Goal: Task Accomplishment & Management: Complete application form

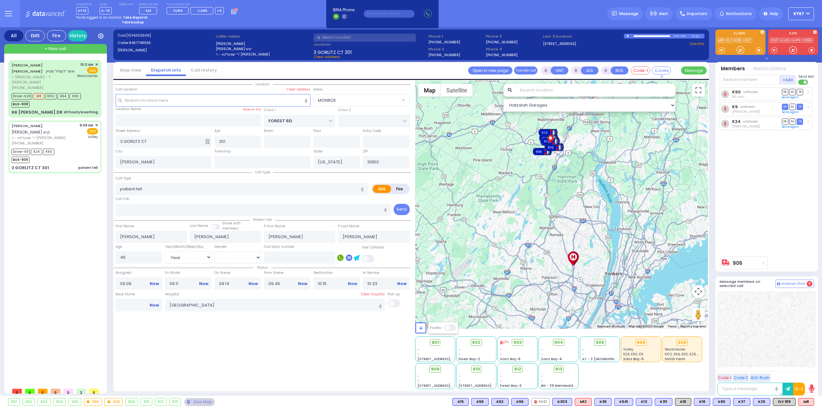
select select "MONROE"
select select "Year"
select select "[DEMOGRAPHIC_DATA]"
click at [231, 14] on icon at bounding box center [233, 12] width 5 height 4
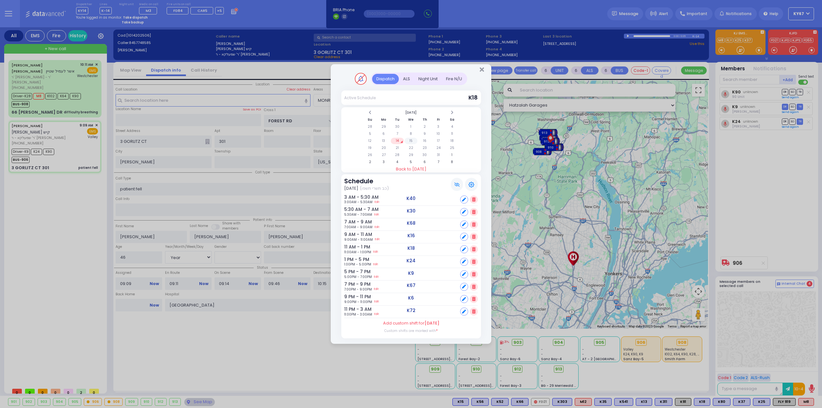
click at [409, 142] on td "15" at bounding box center [411, 141] width 13 height 6
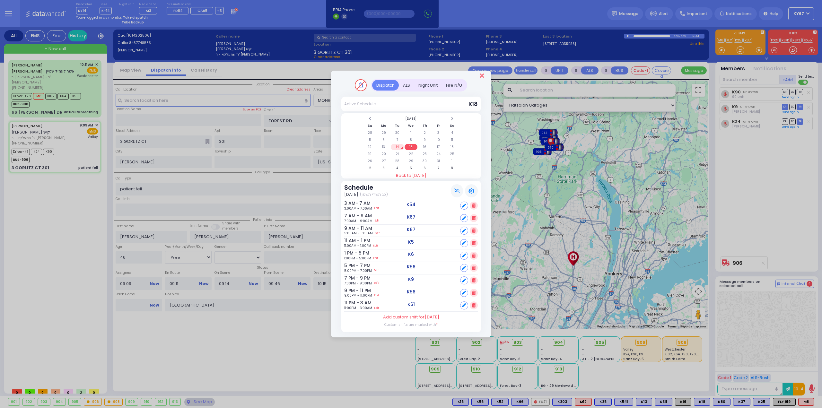
click at [482, 76] on icon "Close" at bounding box center [482, 76] width 4 height 6
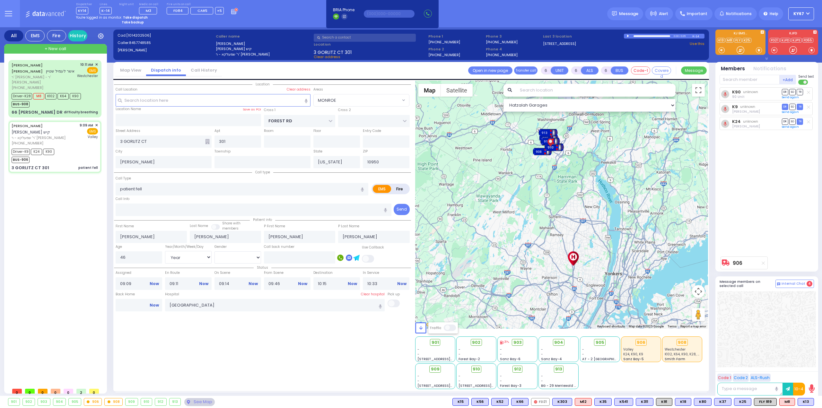
select select
radio input "true"
select select
select select "Hatzalah Garages"
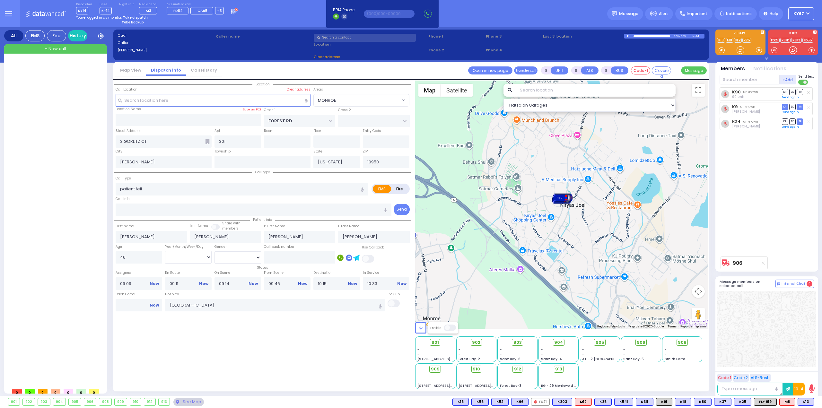
click at [127, 18] on strong "Take dispatch" at bounding box center [135, 17] width 25 height 5
select select "9"
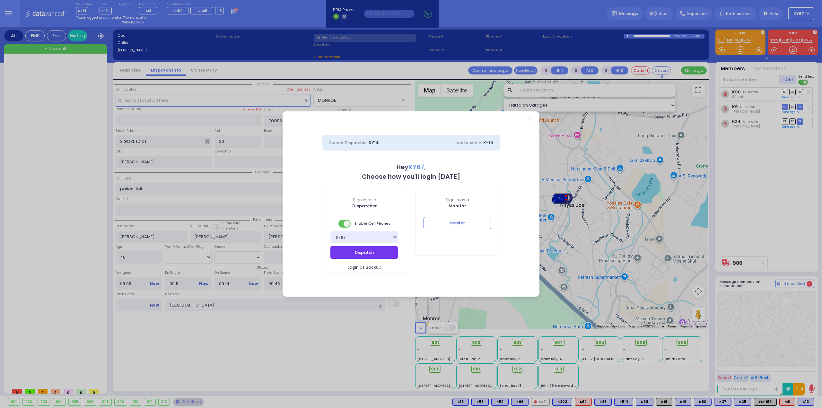
click at [355, 253] on button "Dispatch" at bounding box center [363, 252] width 67 height 12
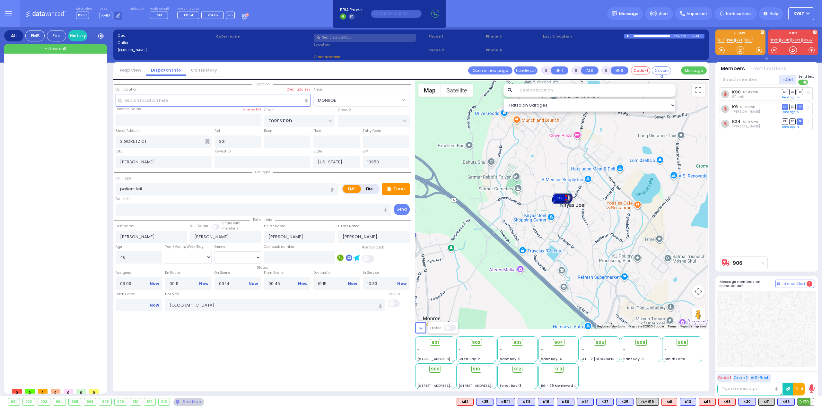
click at [813, 402] on button at bounding box center [812, 402] width 3 height 7
click at [806, 372] on icon at bounding box center [807, 373] width 7 height 7
click at [679, 385] on div "901 - - [STREET_ADDRESS][PERSON_NAME] - - - -" at bounding box center [561, 363] width 293 height 54
click at [318, 16] on div "Dispatcher KY67 K68 shift has started. Are you K68 ? K-67" at bounding box center [411, 13] width 822 height 27
click at [283, 16] on div "Dispatcher KY67 K68 shift has started. Are you K68 ? K-67" at bounding box center [411, 13] width 822 height 27
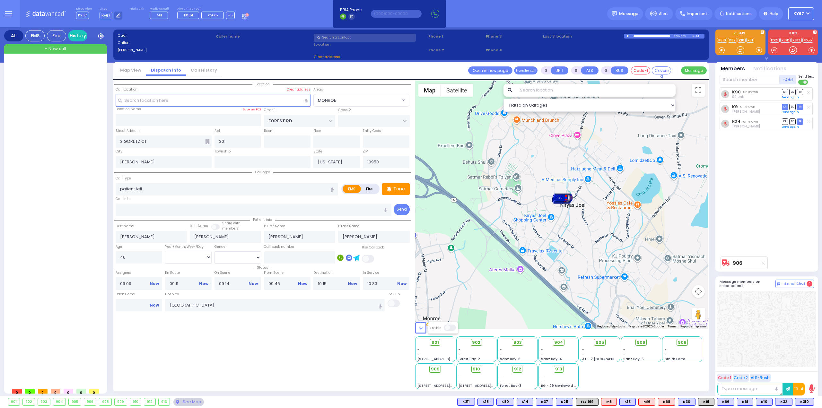
click at [56, 48] on span "+ New call" at bounding box center [56, 49] width 22 height 6
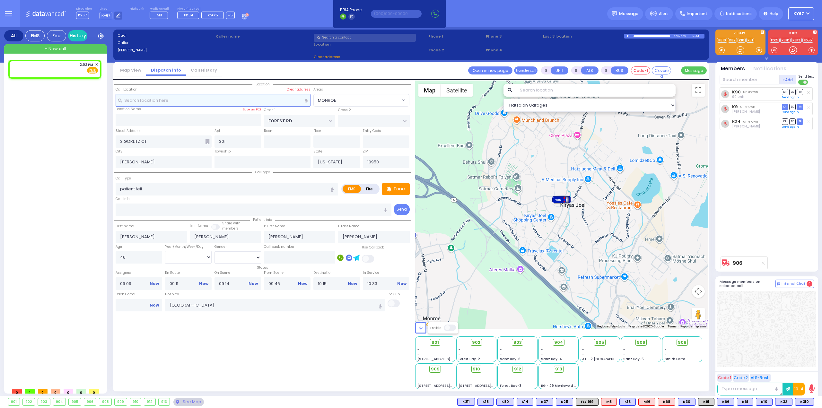
type input "2"
type input "1"
select select
radio input "true"
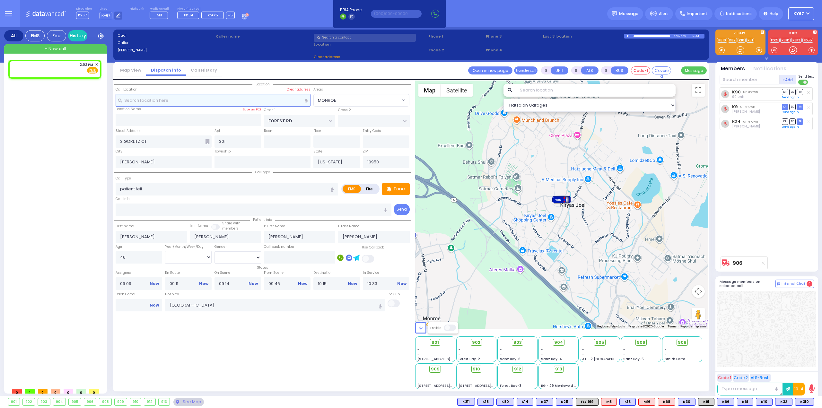
select select
type input "14:02"
select select
radio input "true"
select select
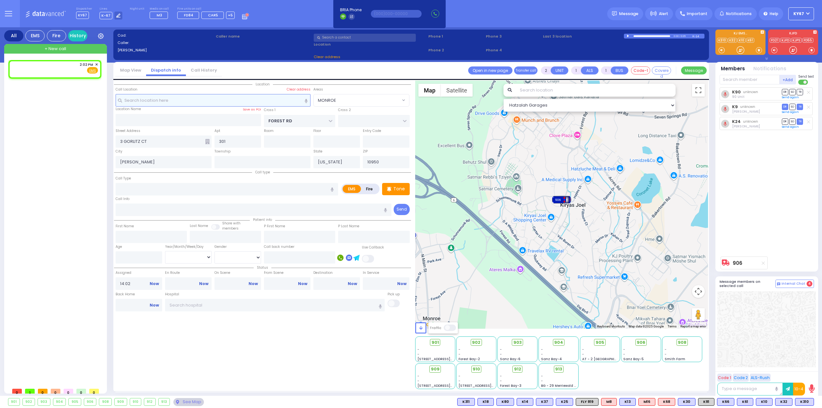
select select "Hatzalah Garages"
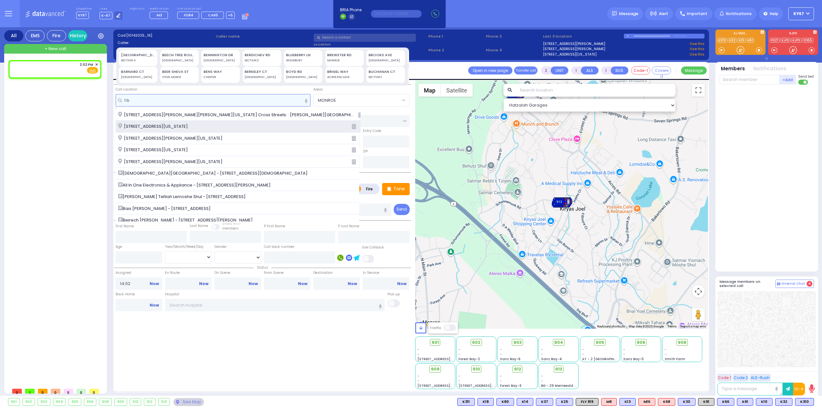
type input "1 b"
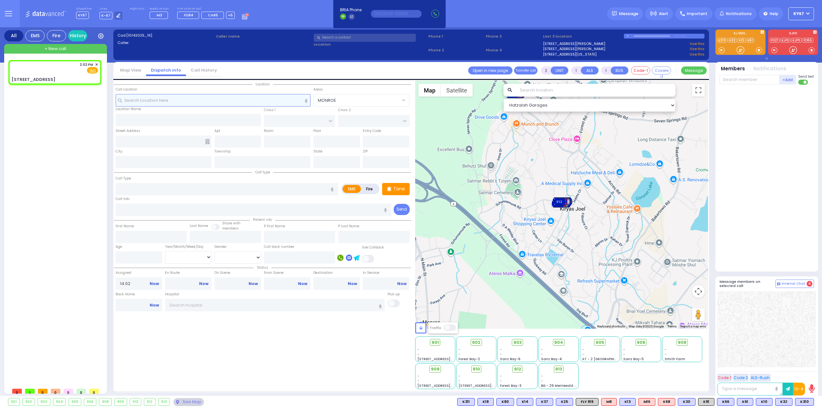
select select
radio input "true"
select select
select select "Hatzalah Garages"
type input "CHUST RD"
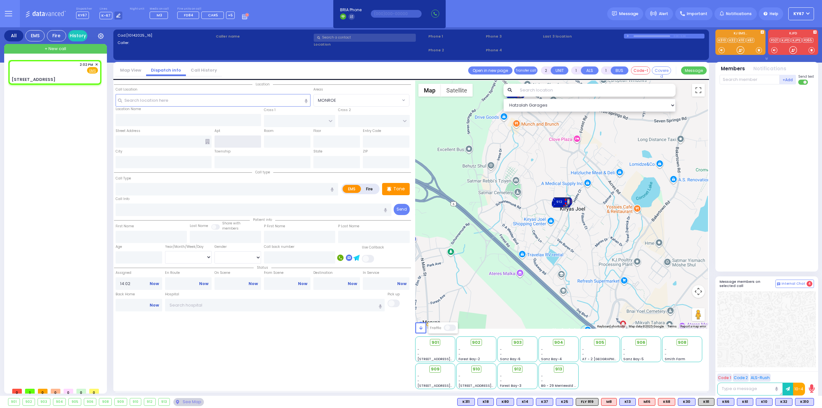
type input "BEER SHEVA"
type input "[STREET_ADDRESS]"
type input "Monroe"
type input "[US_STATE]"
type input "10950"
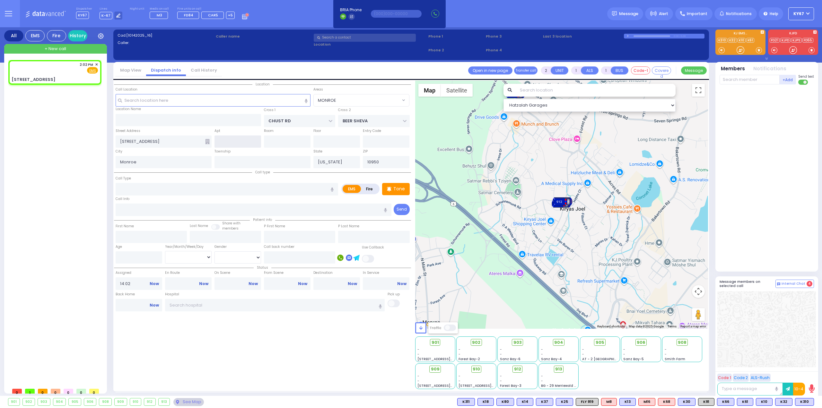
select select "VYOEL MOSHE"
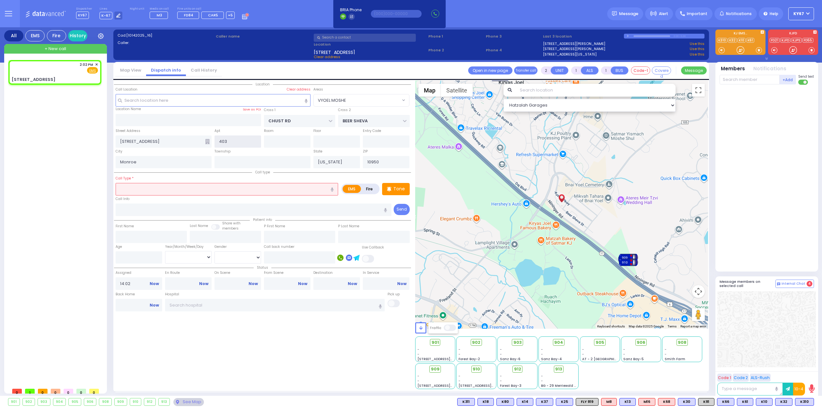
type input "403"
click at [203, 190] on input "text" at bounding box center [227, 189] width 223 height 12
select select
radio input "true"
select select
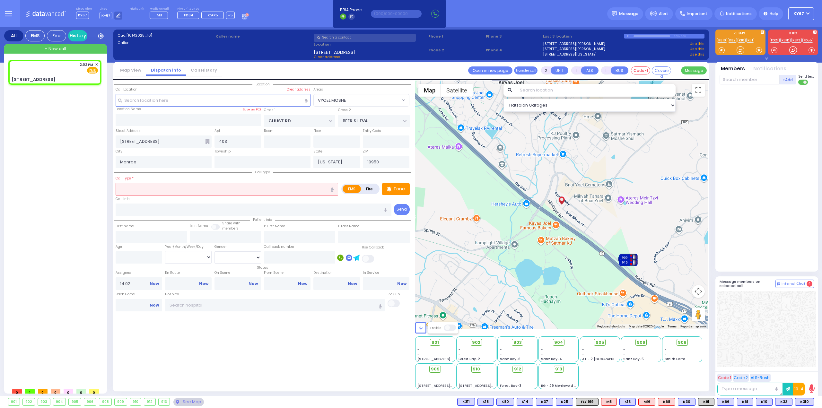
type input "c"
select select "Hatzalah Garages"
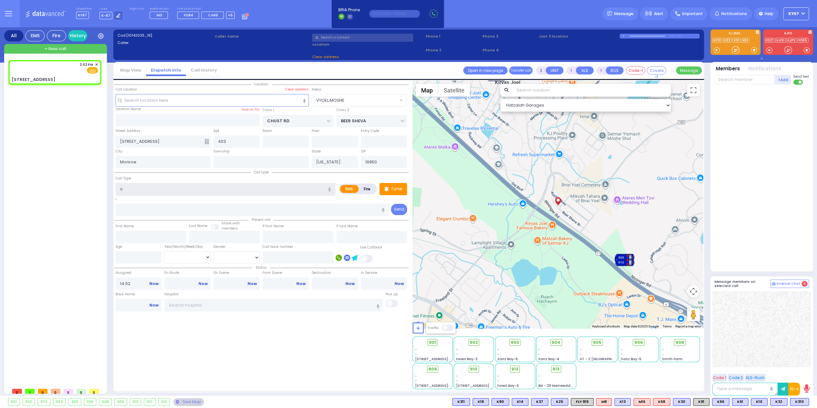
select select "VYOEL MOSHE"
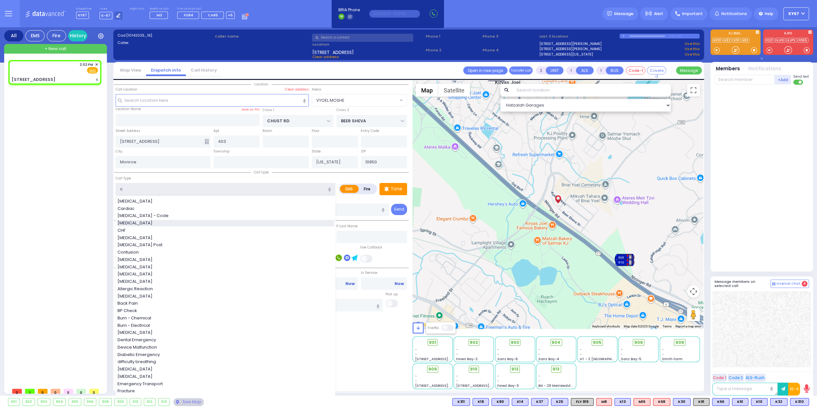
type input "[MEDICAL_DATA]"
select select
radio input "true"
select select
select select "Hatzalah Garages"
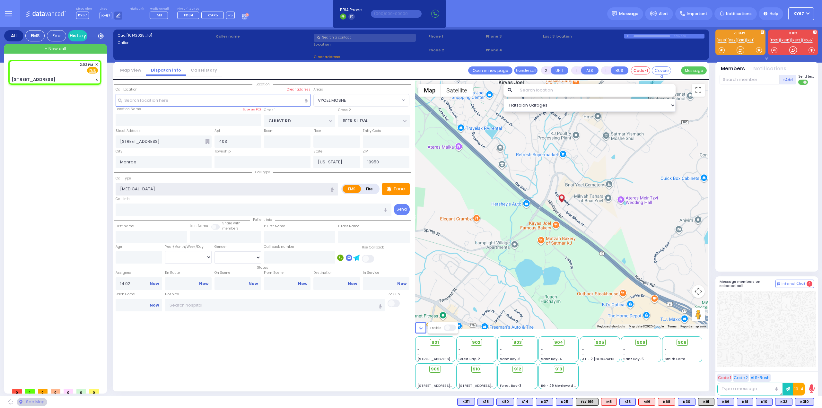
select select "VYOEL MOSHE"
click at [244, 144] on input "403" at bounding box center [238, 142] width 47 height 12
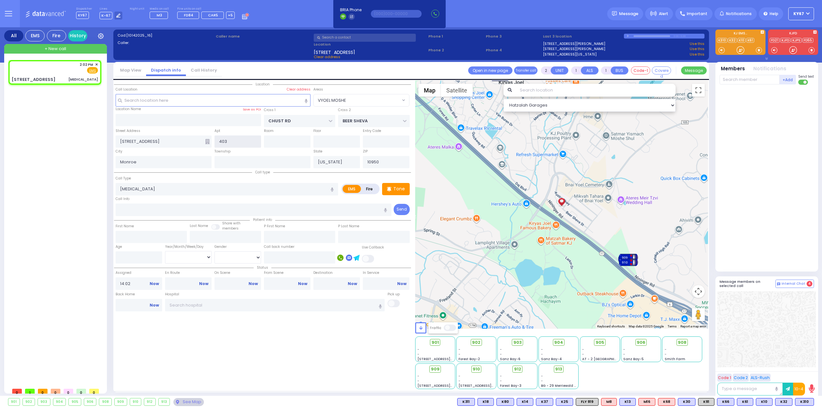
select select
radio input "true"
select select
select select "Hatzalah Garages"
type input "403"
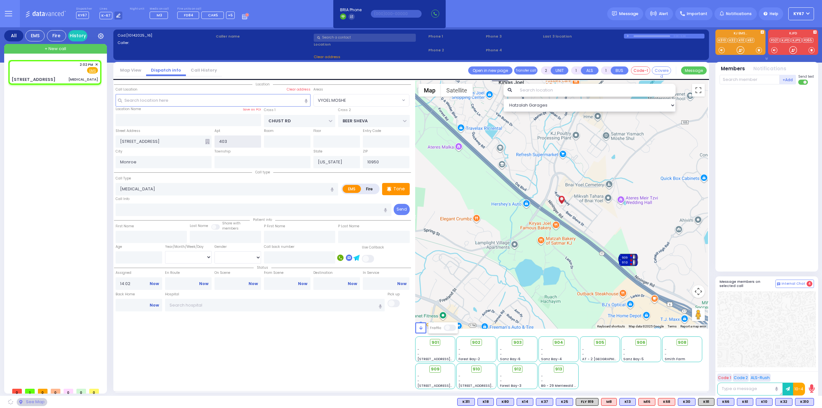
select select "VYOEL MOSHE"
type input "404"
drag, startPoint x: 283, startPoint y: 342, endPoint x: 280, endPoint y: 338, distance: 4.8
click at [283, 342] on div "Location" at bounding box center [262, 235] width 297 height 309
select select
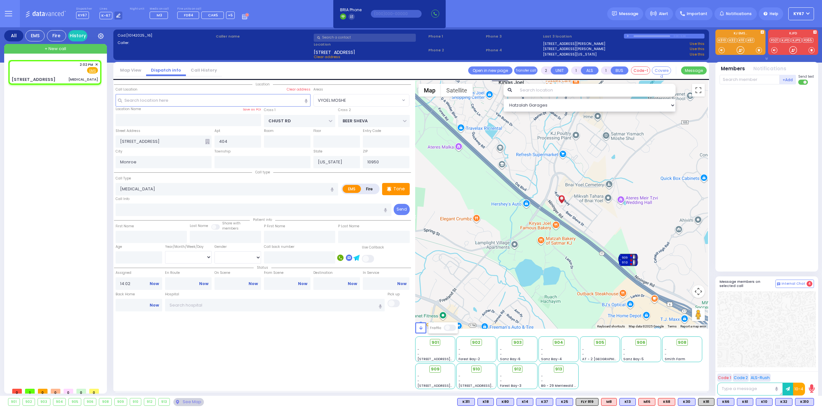
radio input "true"
select select
select select "Hatzalah Garages"
select select "VYOEL MOSHE"
click at [207, 140] on icon at bounding box center [207, 141] width 4 height 5
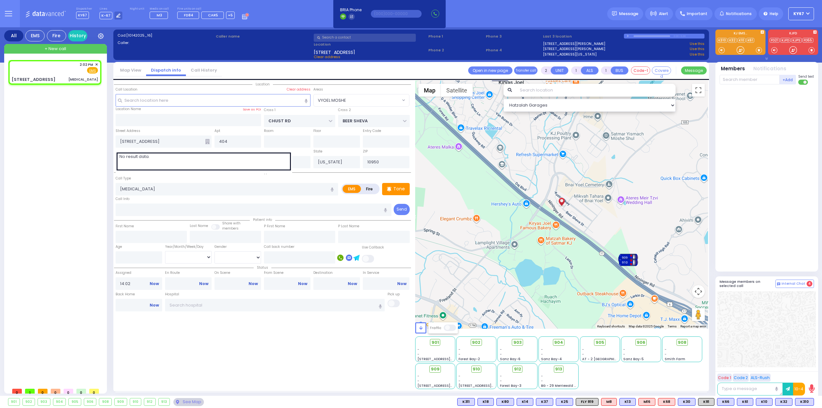
click at [207, 141] on icon at bounding box center [207, 141] width 4 height 5
click at [297, 370] on div "Location" at bounding box center [262, 235] width 297 height 309
click at [745, 80] on input "text" at bounding box center [750, 80] width 60 height 10
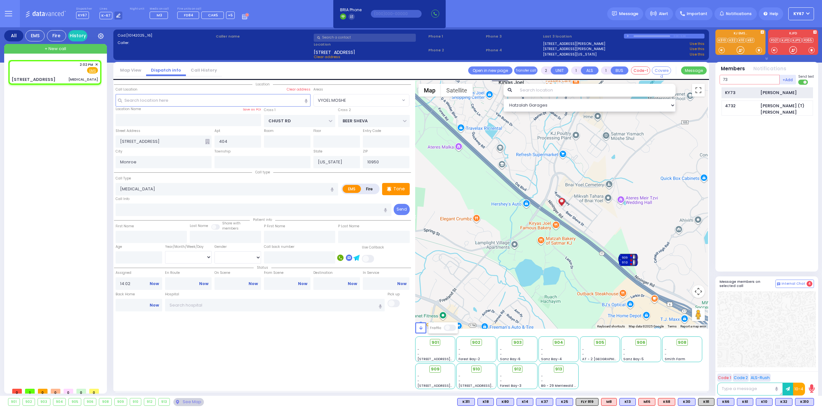
type input "73"
click at [754, 90] on div "KY73" at bounding box center [741, 93] width 32 height 6
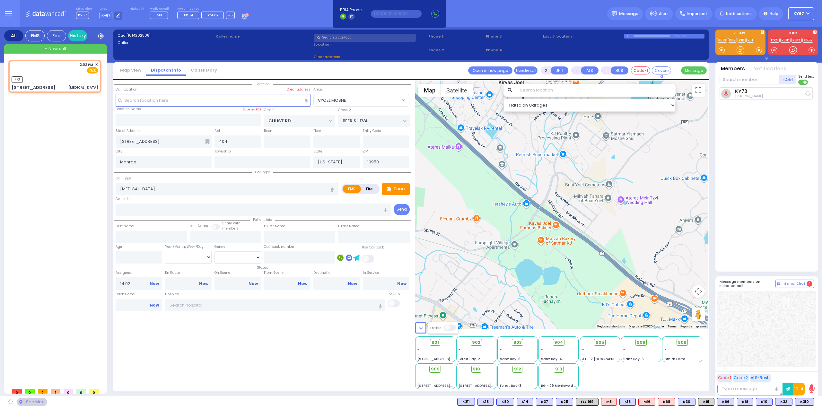
select select
radio input "true"
select select
type input "14:03"
select select "Hatzalah Garages"
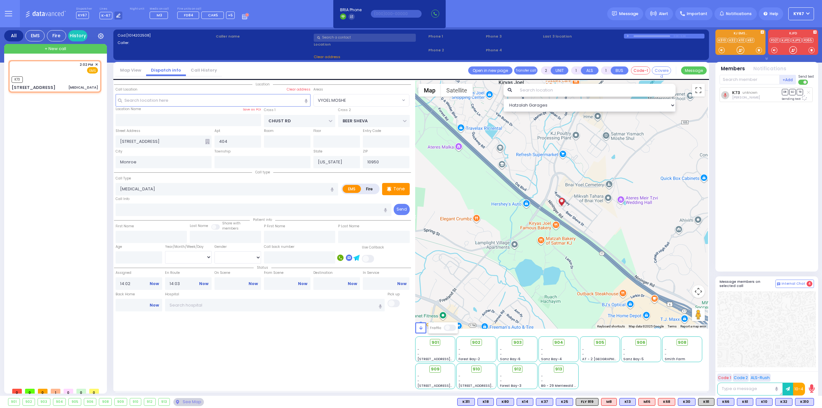
select select "VYOEL MOSHE"
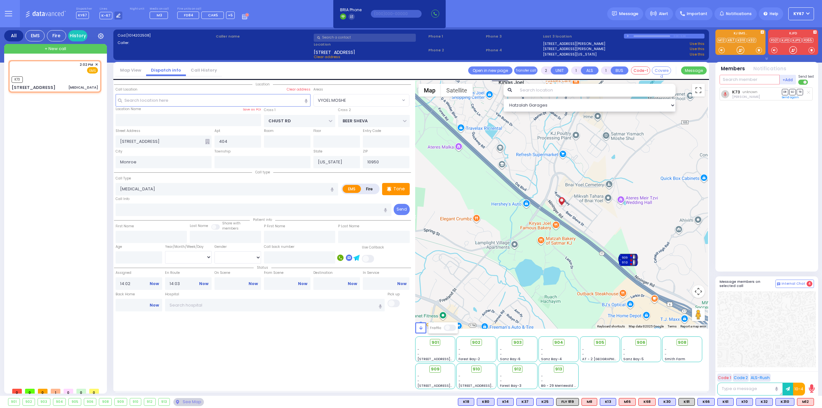
click at [730, 78] on input "text" at bounding box center [750, 80] width 60 height 10
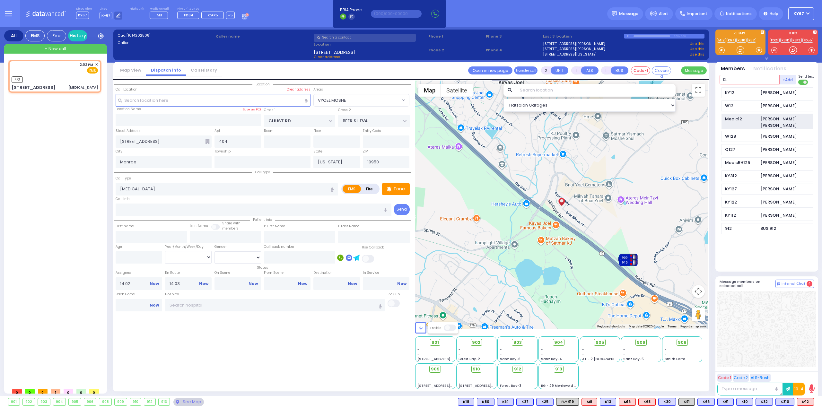
type input "12"
click at [754, 120] on div "Medic12" at bounding box center [741, 119] width 32 height 6
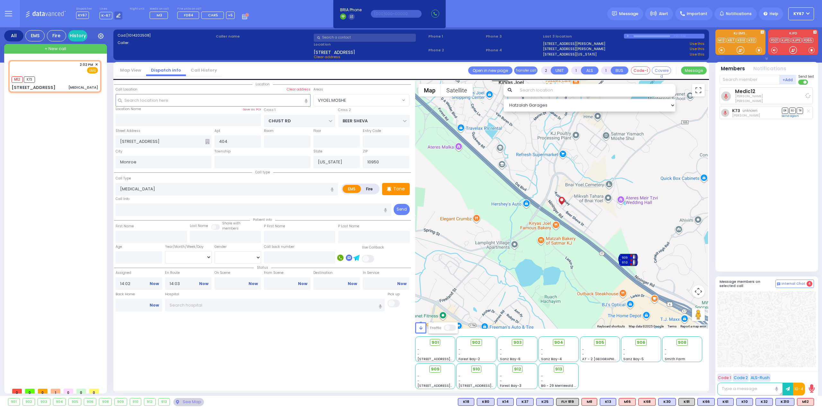
select select
radio input "true"
select select
select select "Hatzalah Garages"
select select "VYOEL MOSHE"
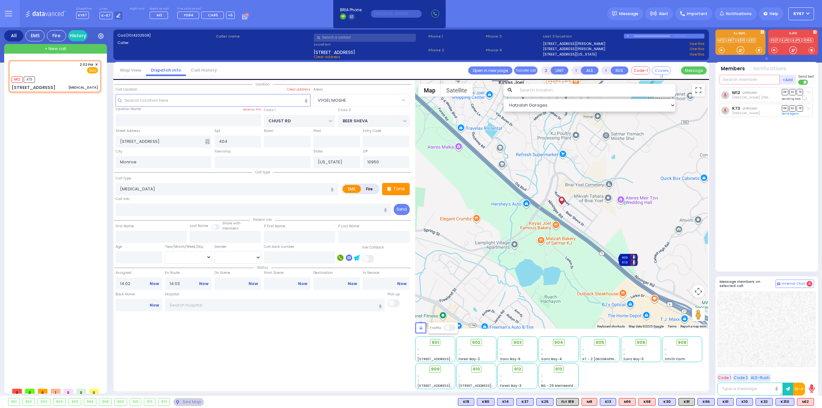
click at [731, 81] on input "text" at bounding box center [750, 80] width 60 height 10
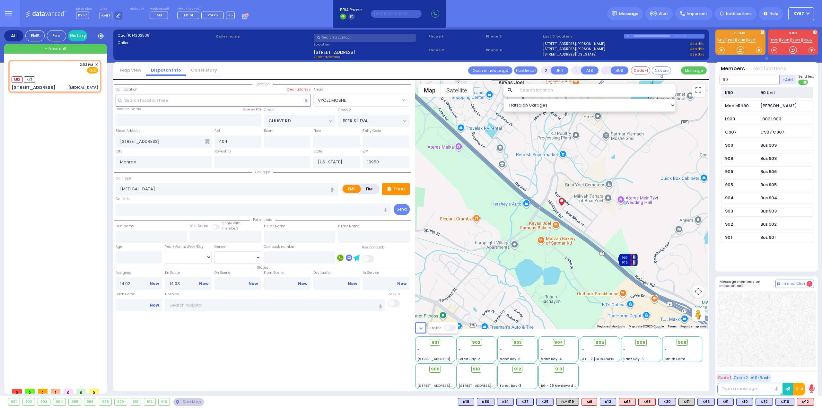
type input "90"
click at [744, 91] on div "K90" at bounding box center [741, 93] width 32 height 6
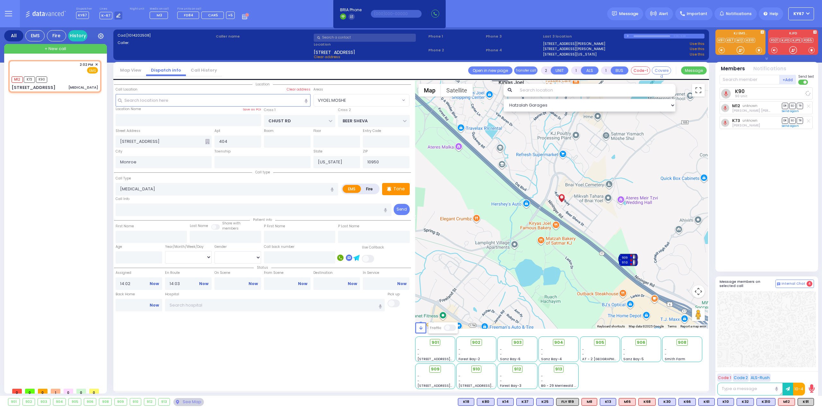
select select
radio input "true"
select select
select select "Hatzalah Garages"
select select "VYOEL MOSHE"
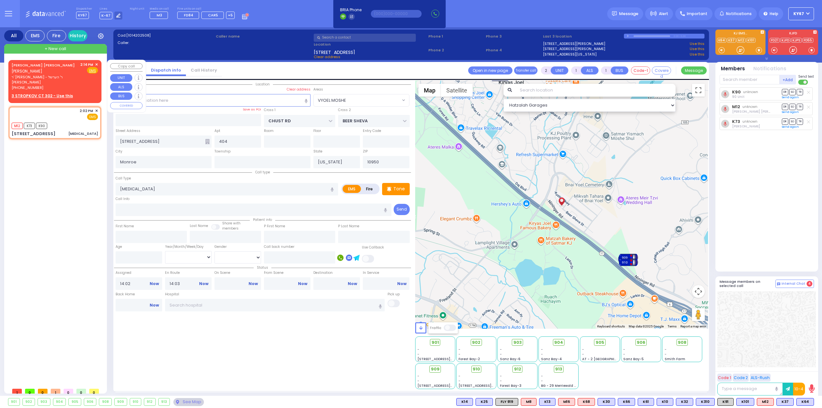
click at [46, 78] on span "ר' [PERSON_NAME] - ר' הערשל [PERSON_NAME]" at bounding box center [45, 80] width 66 height 11
select select
radio input "true"
type input "[PERSON_NAME]"
type input "GLUCKMAN"
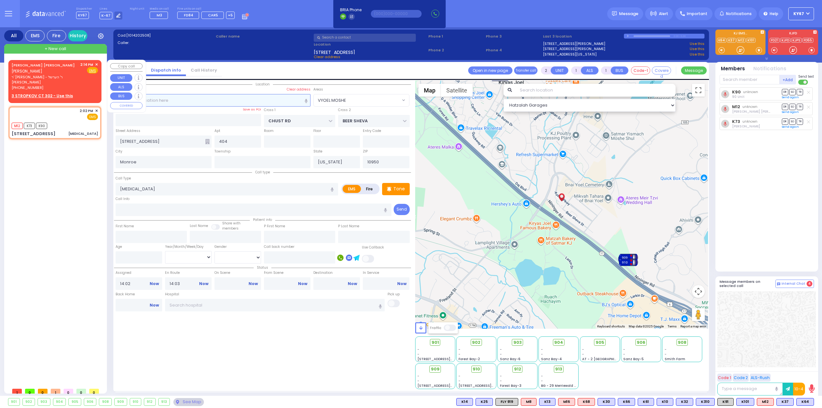
select select
type input "14:14"
select select "Hatzalah Garages"
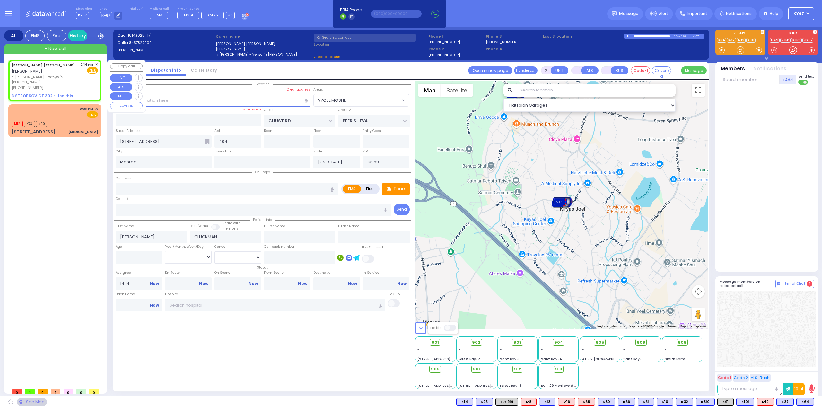
click at [44, 93] on u "3 STROPKOV CT 302 - Use this" at bounding box center [42, 95] width 61 height 5
select select
radio input "true"
select select
select select "Hatzalah Garages"
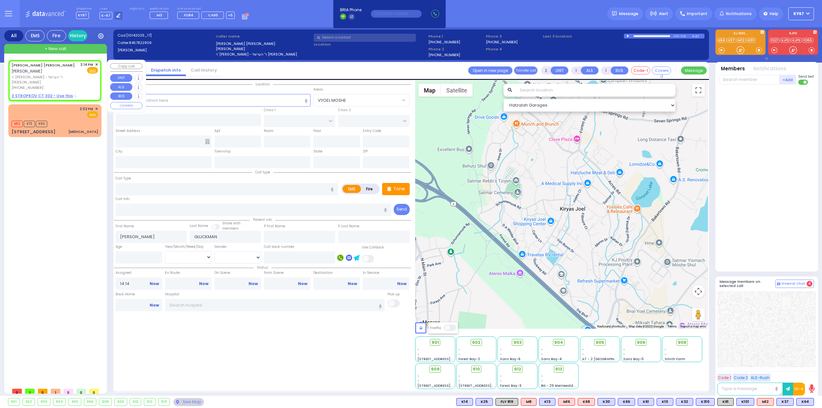
select select
radio input "true"
select select
select select "Hatzalah Garages"
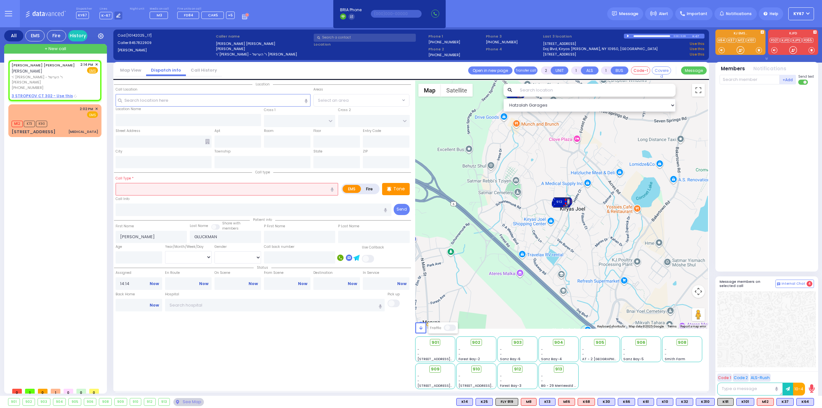
type input "RIMENEV COURT"
type input "DAJ BLVD"
type input "3 STROPKOV CT"
type input "302"
type input "Monroe"
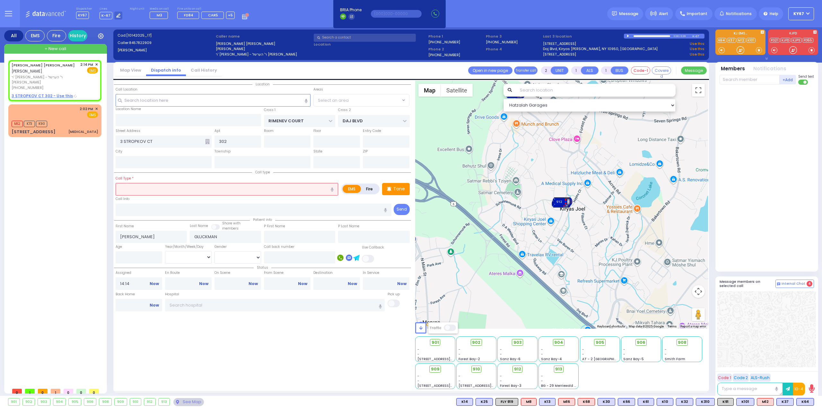
type input "[US_STATE]"
type input "10950"
select select "SECTION 1"
click at [157, 189] on input "text" at bounding box center [227, 189] width 223 height 12
select select
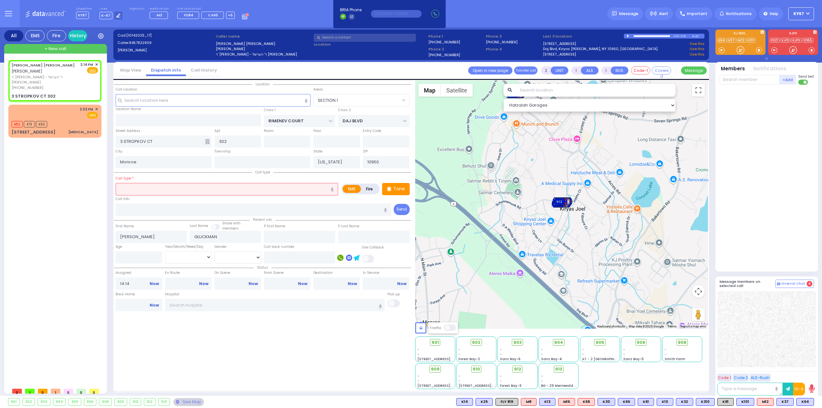
radio input "true"
select select
select select "Hatzalah Garages"
select select "SECTION 1"
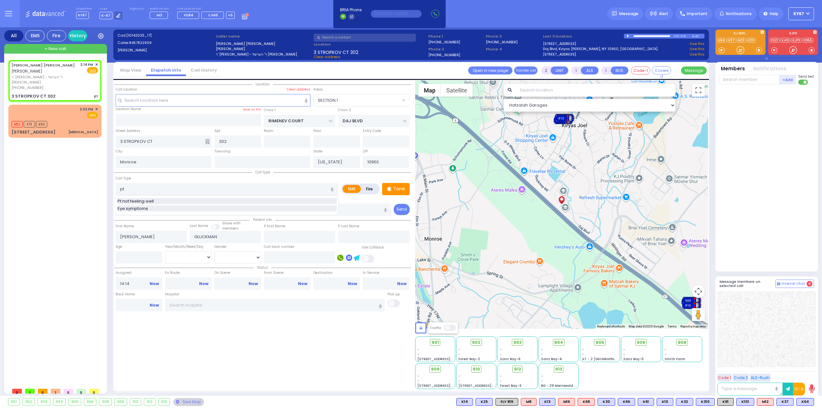
click at [160, 201] on div "Pt not feeling well" at bounding box center [227, 201] width 219 height 6
type input "Pt not feeling well"
type input "1"
type input "0"
type input "2"
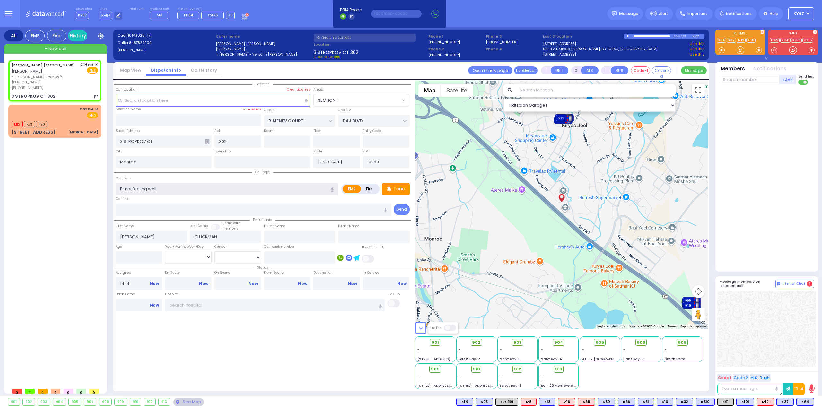
type input "1"
select select
radio input "true"
select select
select select "Hatzalah Garages"
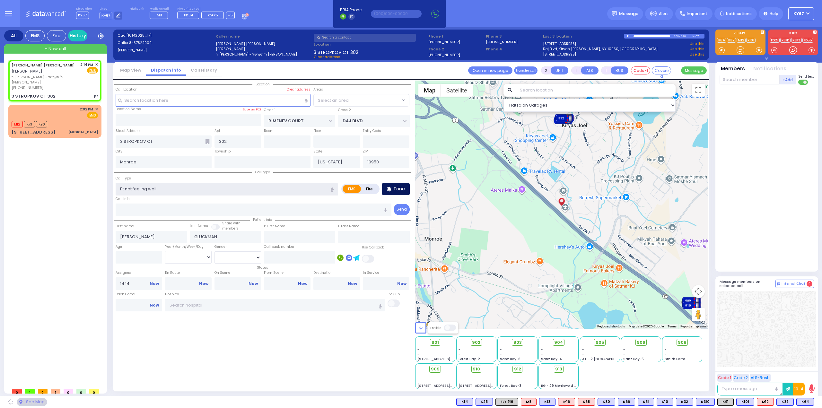
select select "SECTION 1"
click at [403, 190] on p "Tone" at bounding box center [399, 189] width 12 height 7
type input "1"
type input "0"
select select
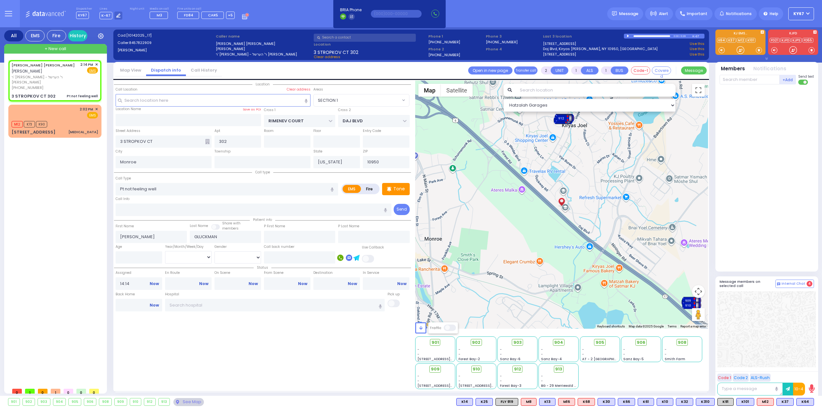
radio input "true"
select select
select select "Hatzalah Garages"
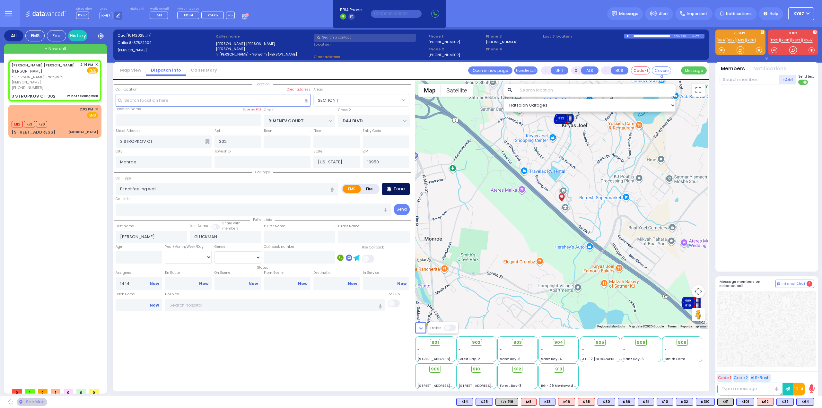
select select "SECTION 1"
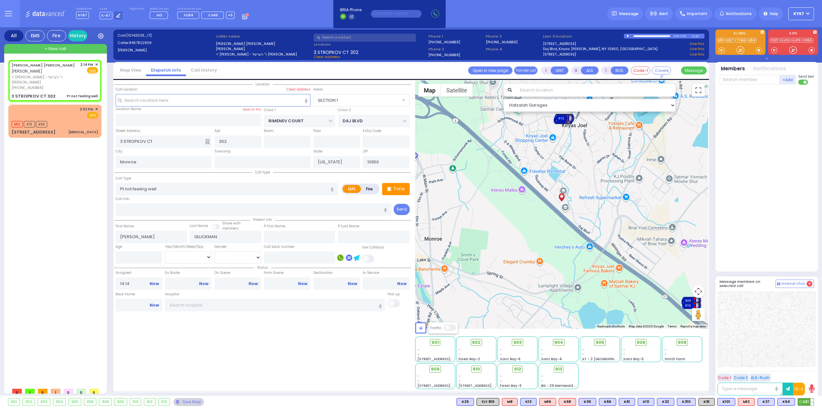
click at [809, 401] on span "K81" at bounding box center [806, 402] width 16 height 7
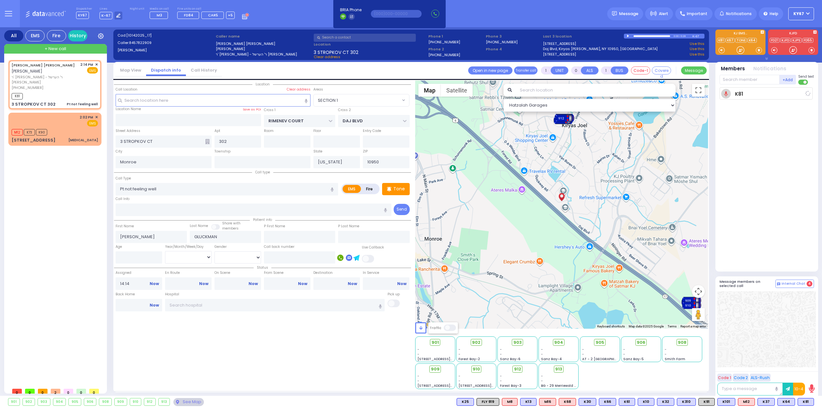
select select
radio input "true"
select select
type input "14:16"
select select "Hatzalah Garages"
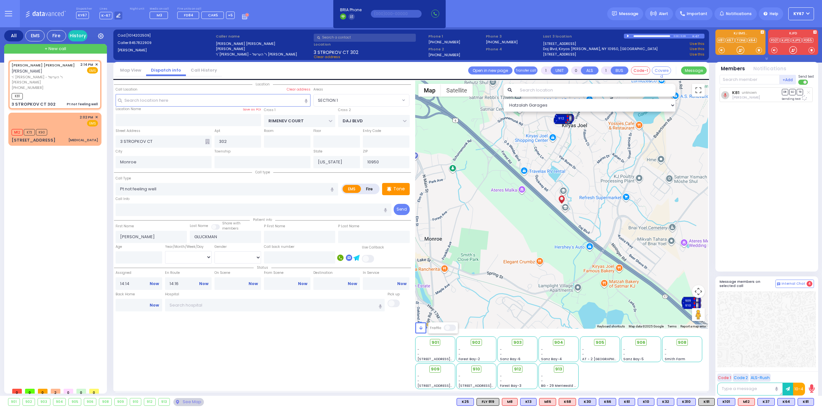
select select "SECTION 1"
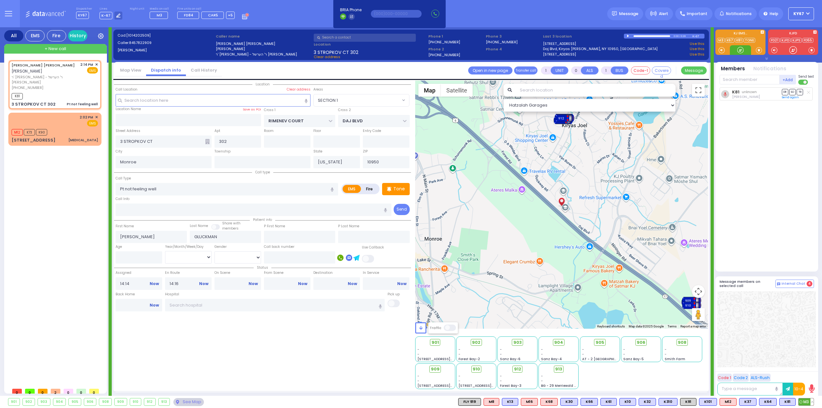
click at [805, 399] on span "M3" at bounding box center [806, 402] width 15 height 7
select select
radio input "true"
select select
select select "Hatzalah Garages"
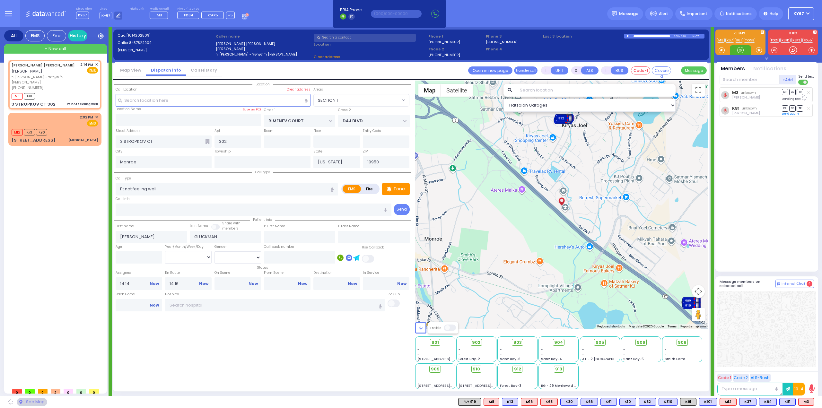
select select "SECTION 1"
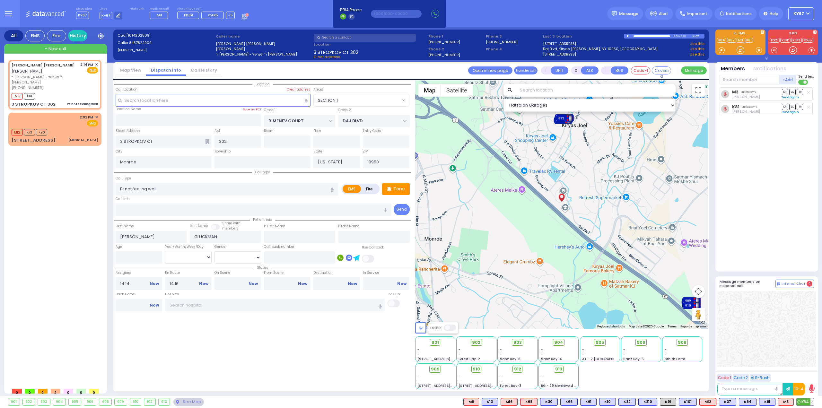
click at [807, 404] on span "K84" at bounding box center [805, 402] width 17 height 7
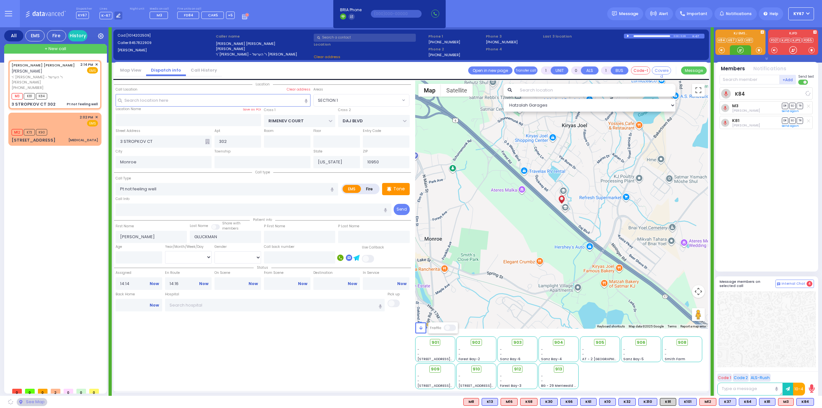
select select
radio input "true"
select select
select select "Hatzalah Garages"
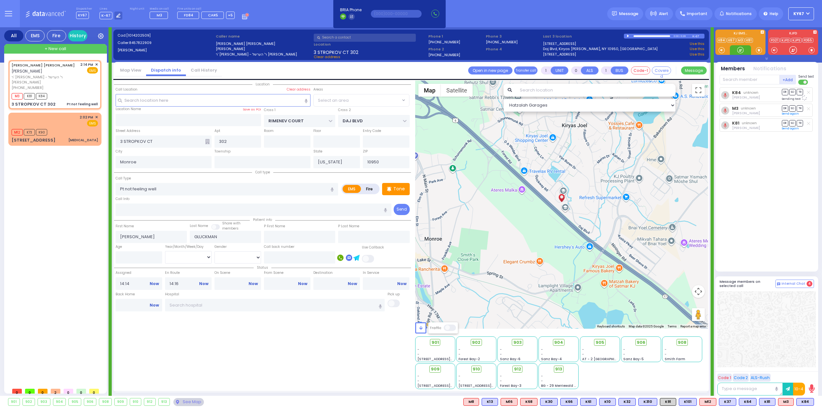
select select "SECTION 1"
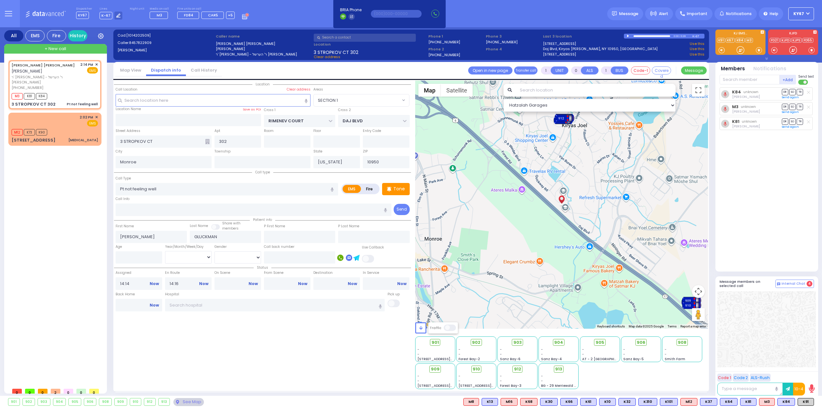
click at [6, 11] on icon at bounding box center [8, 13] width 7 height 7
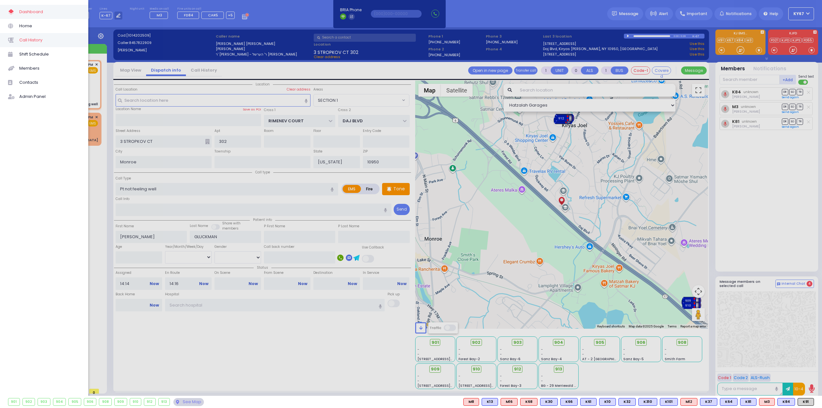
click at [32, 42] on span "Call History" at bounding box center [49, 40] width 61 height 8
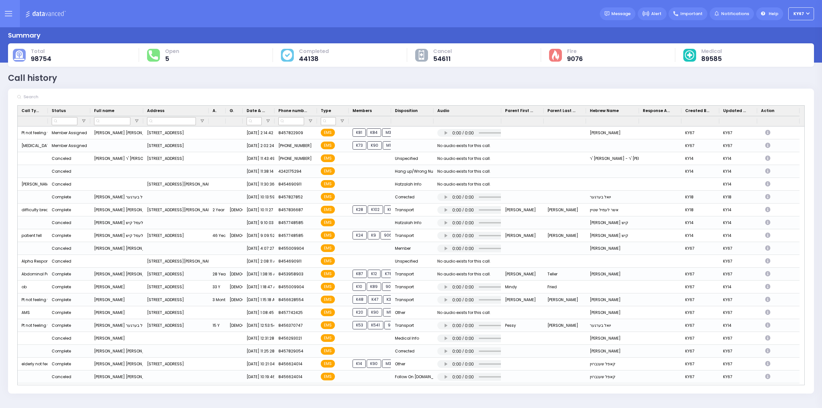
click at [12, 9] on button at bounding box center [8, 13] width 23 height 27
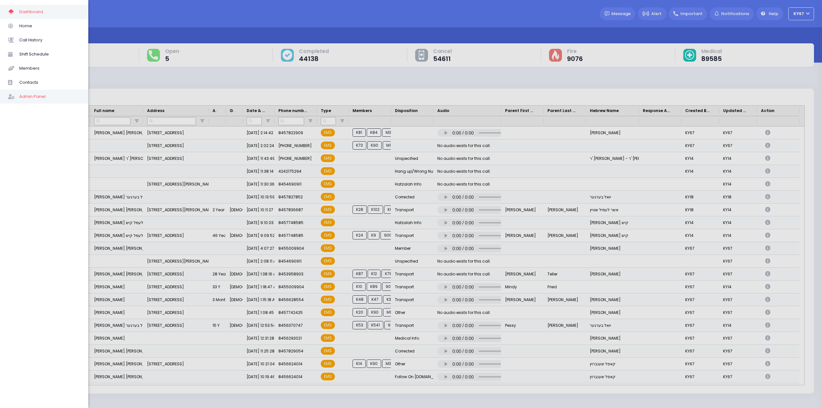
click at [42, 95] on span "Admin Panel" at bounding box center [49, 96] width 61 height 8
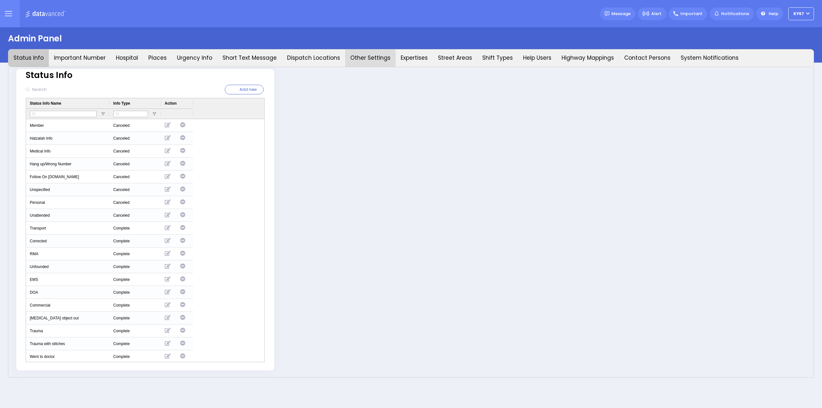
type input "Ky67"
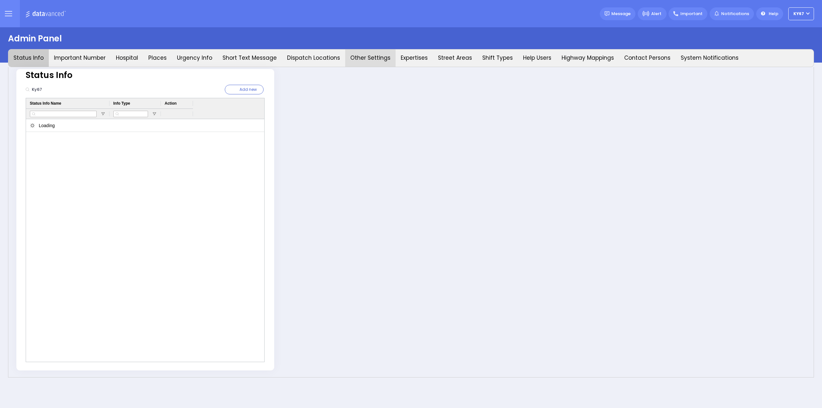
click at [367, 57] on button "Other Settings" at bounding box center [370, 57] width 50 height 17
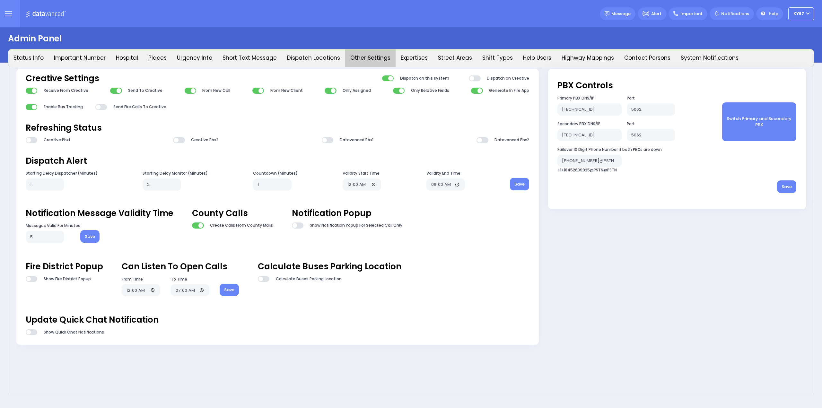
click at [8, 15] on icon at bounding box center [8, 13] width 7 height 7
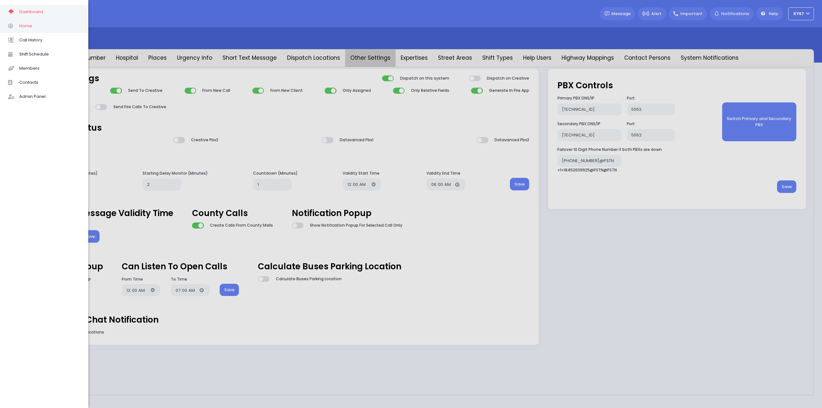
click at [31, 24] on span "Home" at bounding box center [49, 26] width 61 height 8
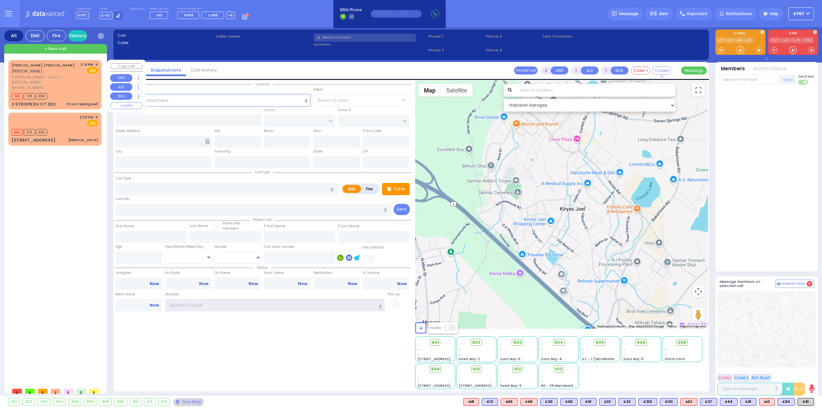
type input "Ky67"
click at [75, 78] on span "ר' [PERSON_NAME] - ר' הערשל [PERSON_NAME]" at bounding box center [45, 80] width 66 height 11
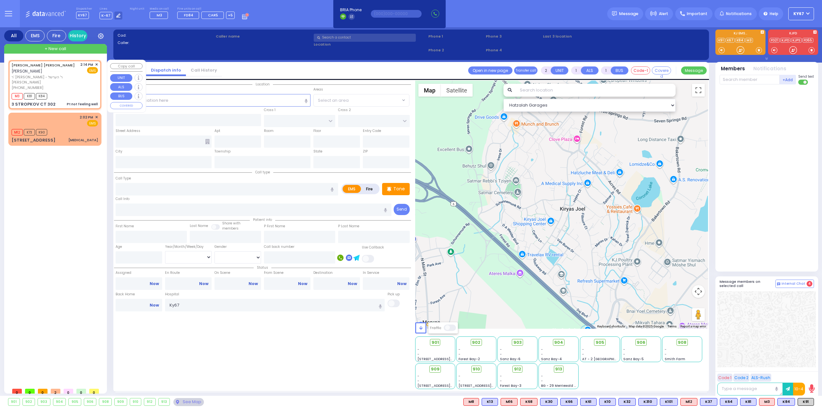
type input "1"
type input "0"
select select
type input "Pt not feeling well"
radio input "true"
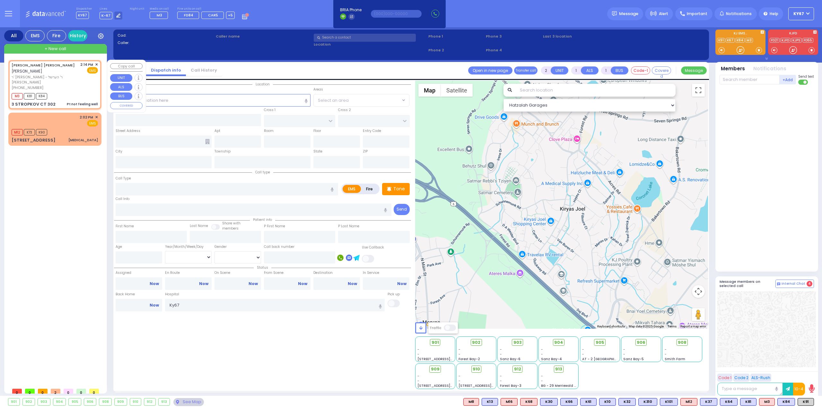
type input "[PERSON_NAME]"
type input "GLUCKMAN"
select select
type input "14:14"
type input "14:16"
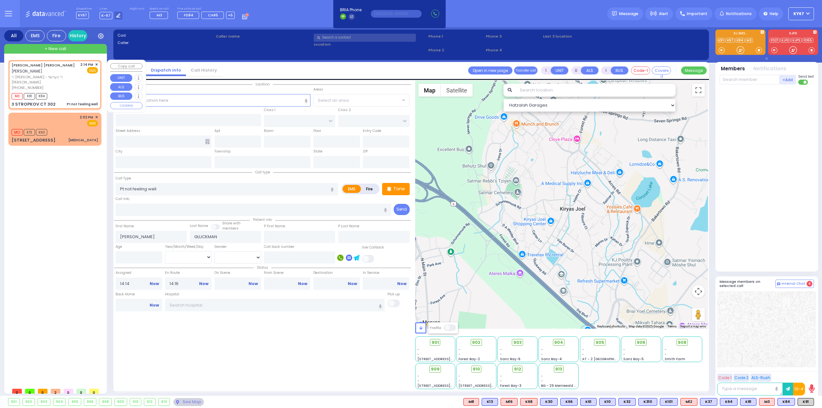
type input "RIMENEV COURT"
type input "DAJ BLVD"
type input "3 STROPKOV CT"
type input "302"
type input "Monroe"
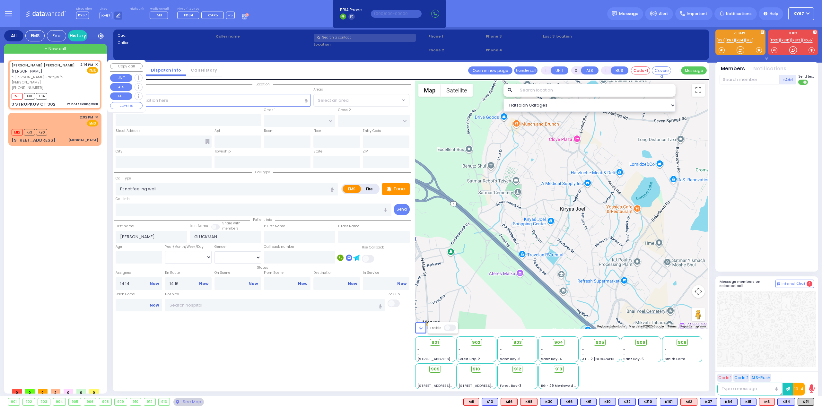
type input "[US_STATE]"
type input "10950"
select select "Hatzalah Garages"
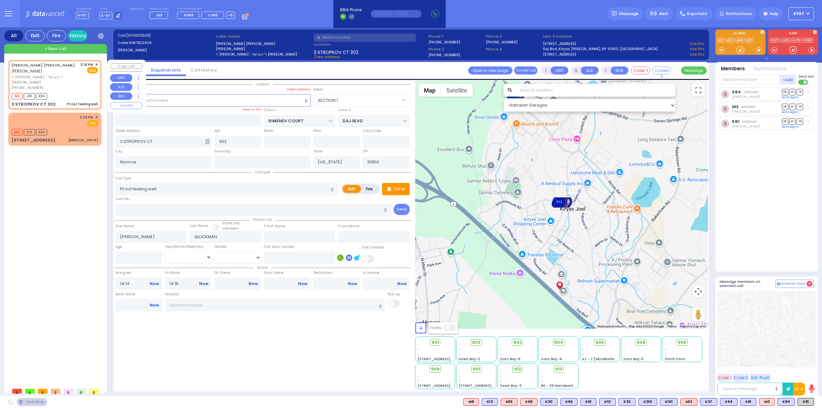
select select "SECTION 1"
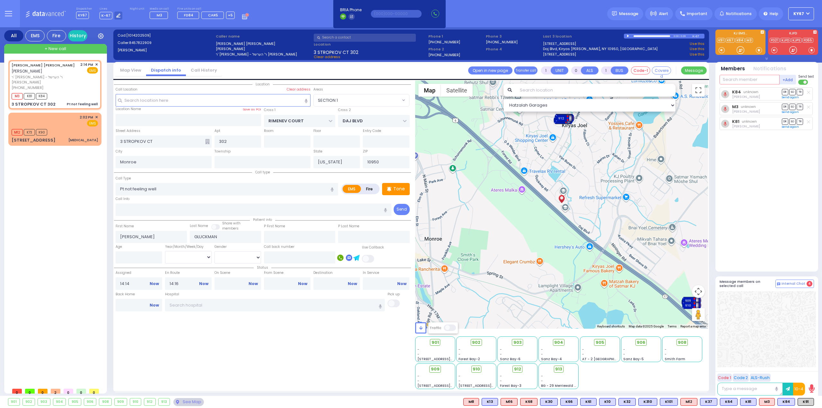
click at [746, 79] on input "text" at bounding box center [750, 80] width 60 height 10
click at [804, 403] on span "K91" at bounding box center [806, 402] width 16 height 7
select select
radio input "true"
select select
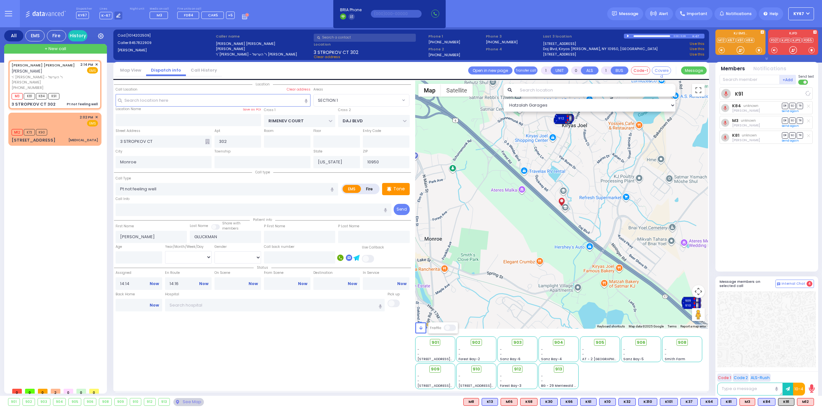
select select "Hatzalah Garages"
select select "SECTION 1"
click at [45, 115] on div "2:02 PM ✕ EMS" at bounding box center [55, 121] width 86 height 12
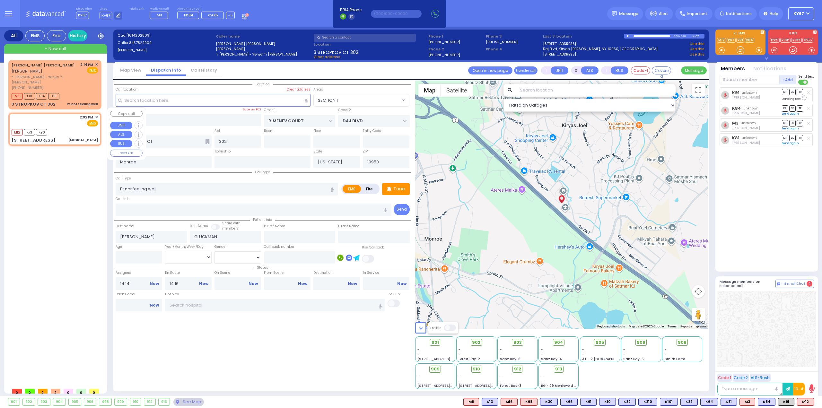
type input "2"
type input "1"
select select
type input "[MEDICAL_DATA]"
radio input "true"
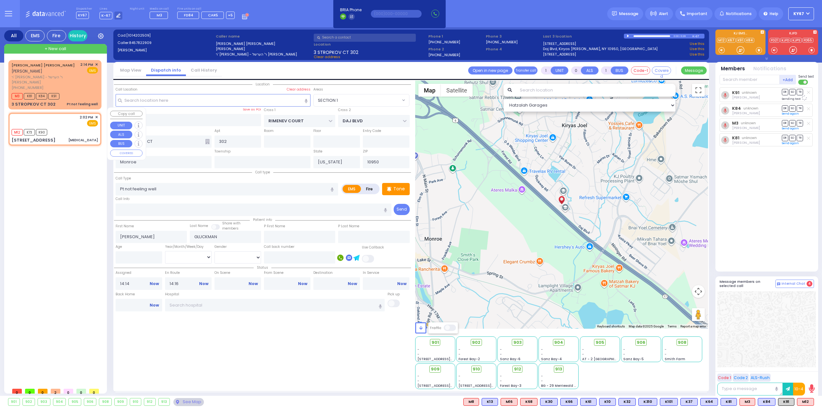
select select
type input "14:02"
type input "14:03"
select select "Hatzalah Garages"
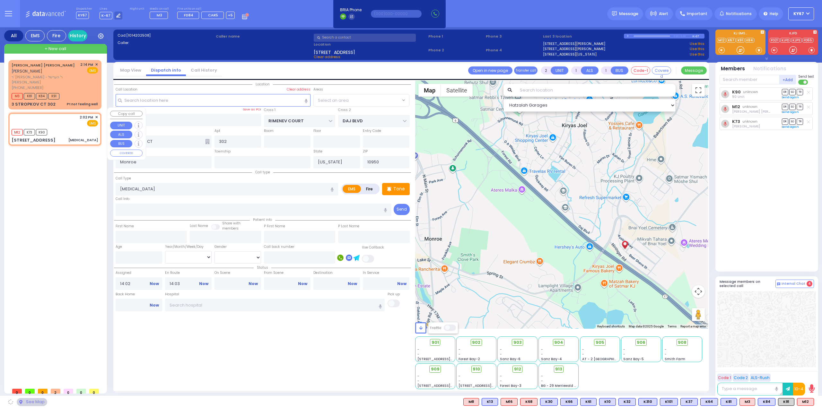
type input "CHUST RD"
type input "BEER SHEVA"
type input "[STREET_ADDRESS]"
type input "404"
select select "VYOEL MOSHE"
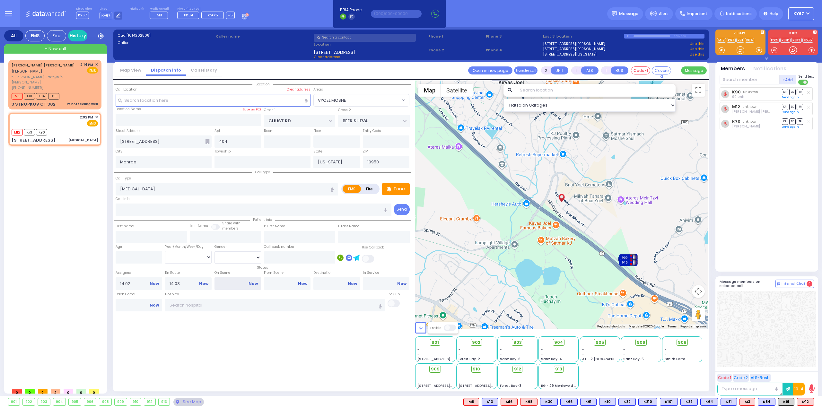
click at [236, 280] on input "On Scene" at bounding box center [238, 283] width 47 height 12
type input "14:05"
click at [267, 338] on div "Location All areas" at bounding box center [262, 235] width 297 height 309
select select
radio input "true"
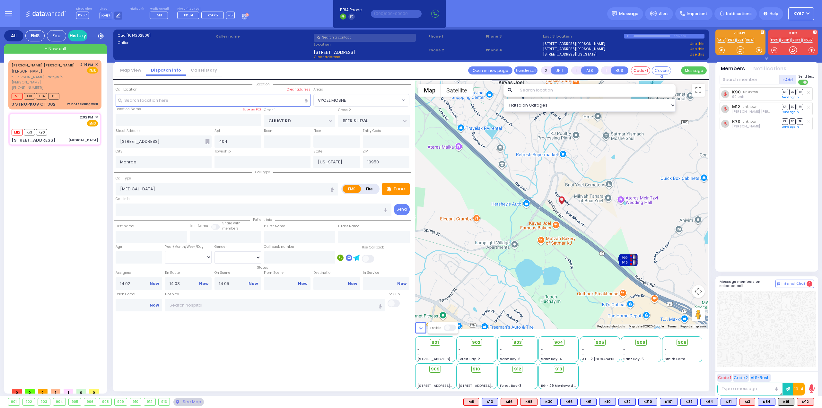
select select
select select "Hatzalah Garages"
select select "VYOEL MOSHE"
click at [75, 85] on div "[PHONE_NUMBER]" at bounding box center [45, 87] width 66 height 5
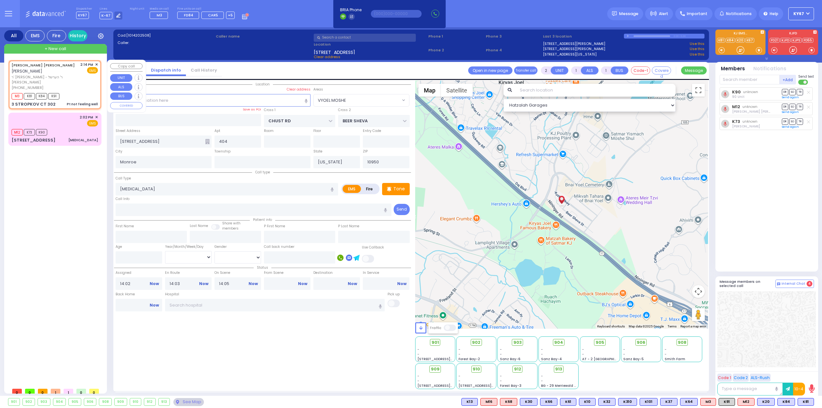
type input "1"
type input "0"
select select
type input "Pt not feeling well"
radio input "true"
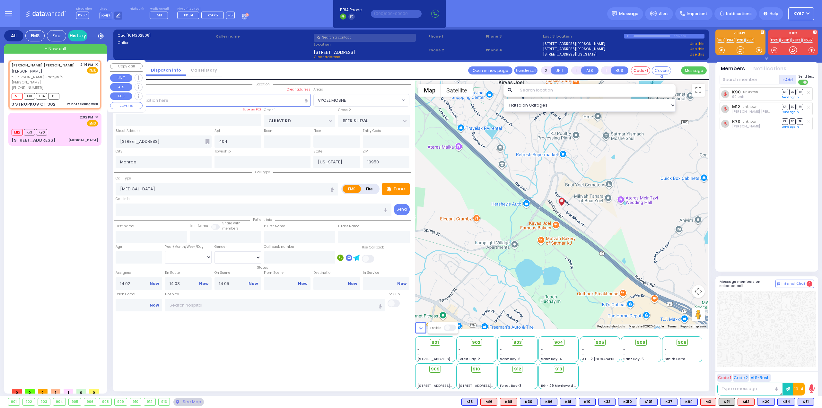
type input "[PERSON_NAME]"
type input "GLUCKMAN"
select select
type input "14:14"
type input "14:16"
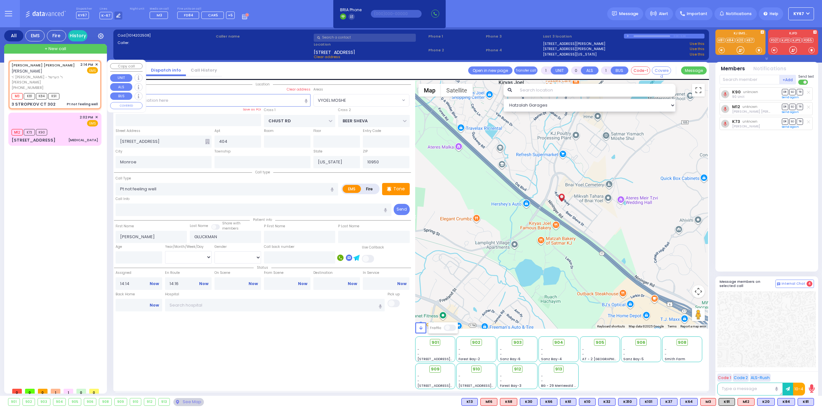
type input "RIMENEV COURT"
type input "DAJ BLVD"
type input "3 STROPKOV CT"
type input "302"
select select "Hatzalah Garages"
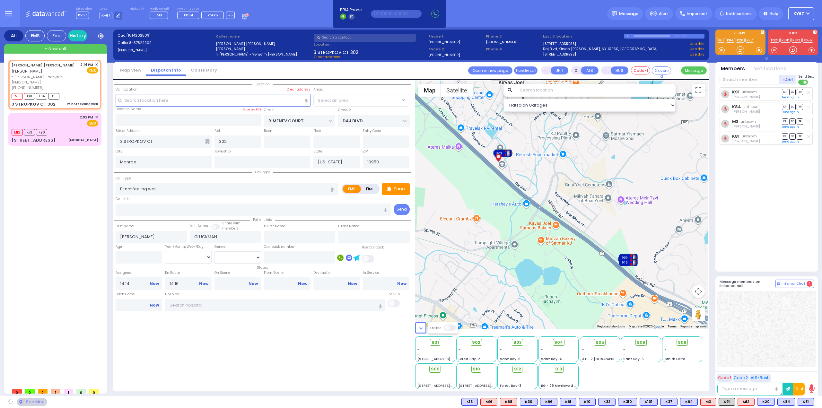
select select "SECTION 1"
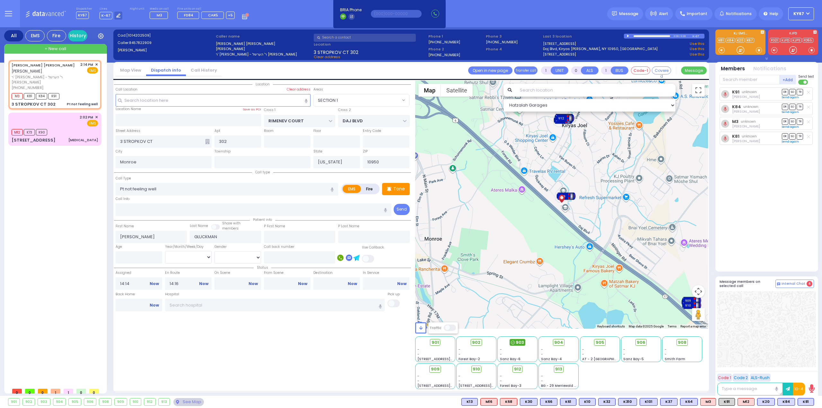
click at [515, 341] on div "903" at bounding box center [518, 342] width 16 height 7
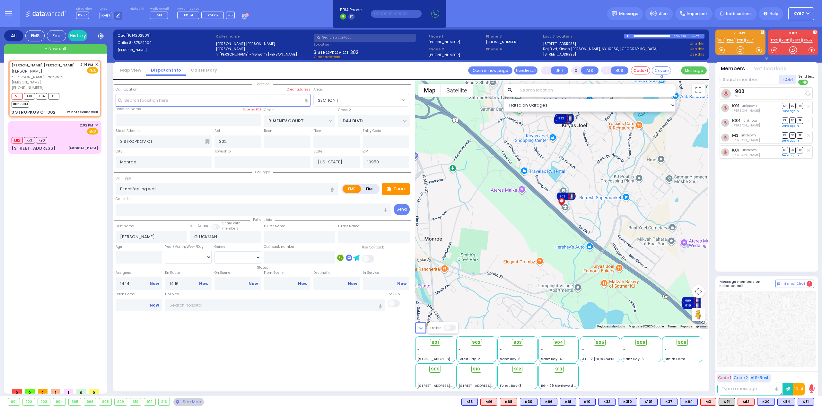
select select
radio input "true"
select select
select select "Hatzalah Garages"
select select "SECTION 1"
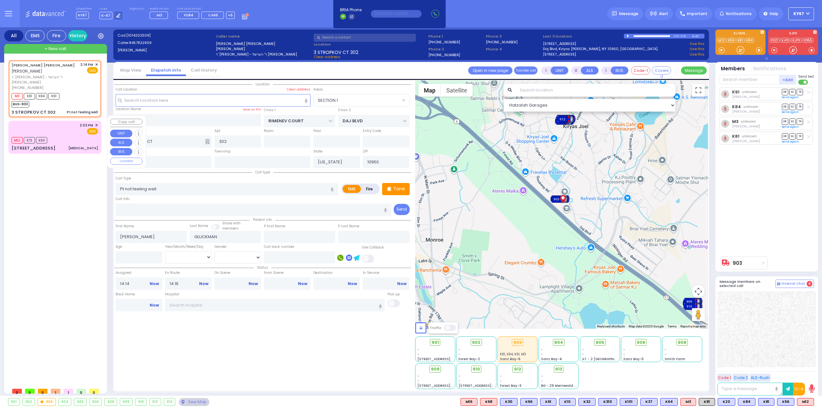
click at [69, 136] on div "M12 K73 K90" at bounding box center [55, 140] width 86 height 8
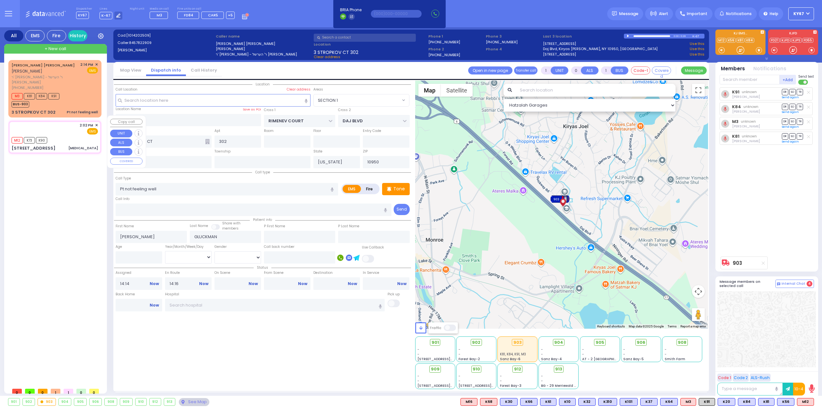
type input "2"
type input "1"
select select
type input "[MEDICAL_DATA]"
radio input "true"
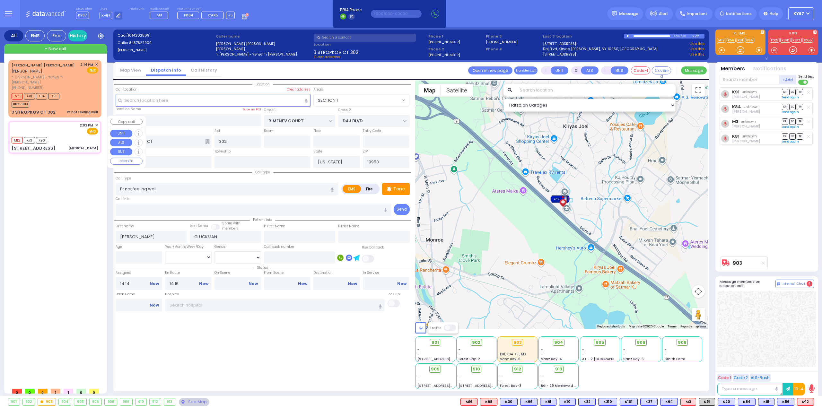
select select
type input "14:02"
type input "14:03"
type input "14:05"
type input "CHUST RD"
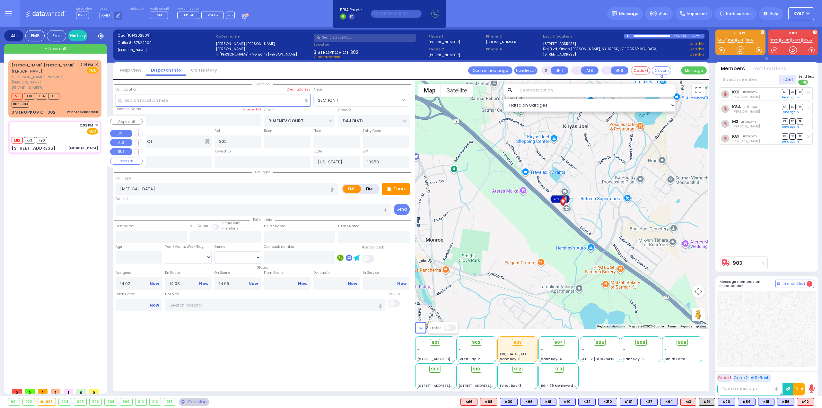
type input "BEER SHEVA"
type input "[STREET_ADDRESS]"
type input "404"
select select "Hatzalah Garages"
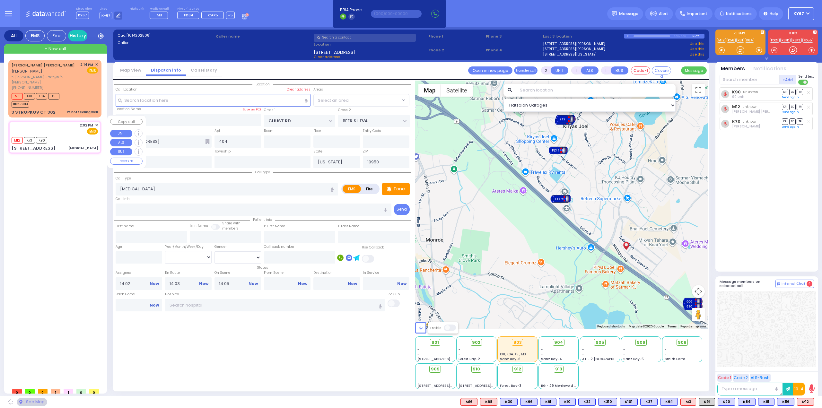
select select "VYOEL MOSHE"
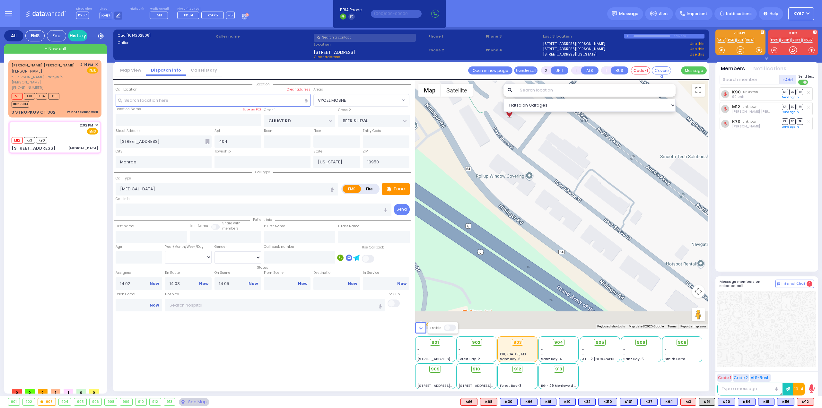
drag, startPoint x: 637, startPoint y: 261, endPoint x: 498, endPoint y: 171, distance: 165.4
click at [500, 172] on div "To activate drag with keyboard, press Alt + Enter. Once in keyboard drag state,…" at bounding box center [561, 205] width 293 height 248
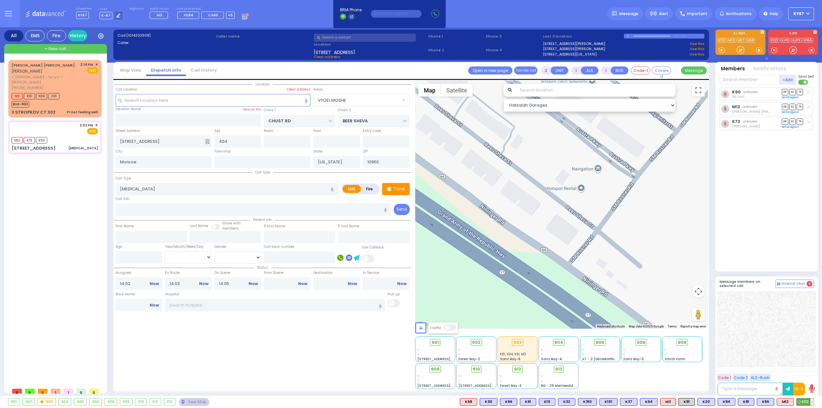
click at [805, 401] on span "K112" at bounding box center [805, 402] width 17 height 7
select select
radio input "true"
select select
select select "Hatzalah Garages"
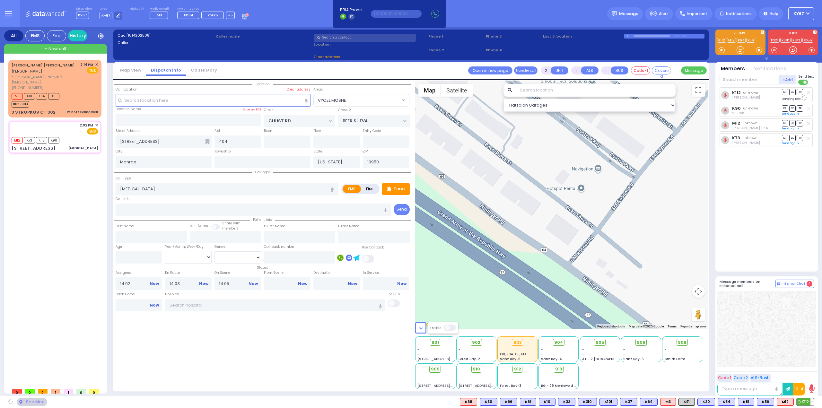
select select "VYOEL MOSHE"
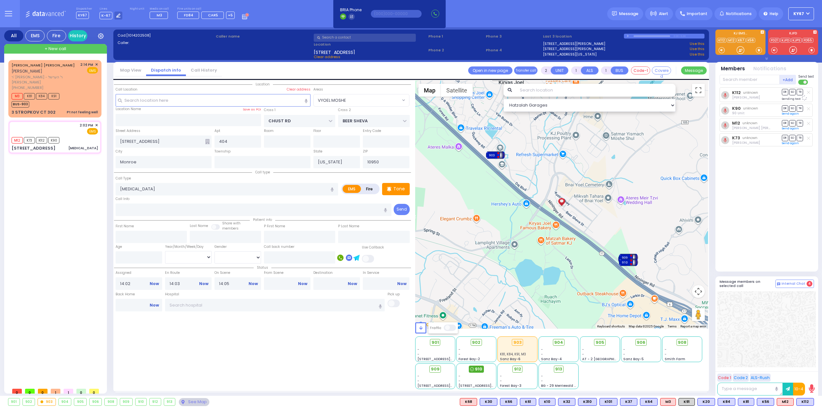
click at [474, 370] on icon at bounding box center [472, 369] width 4 height 4
select select
radio input "true"
select select
select select "Hatzalah Garages"
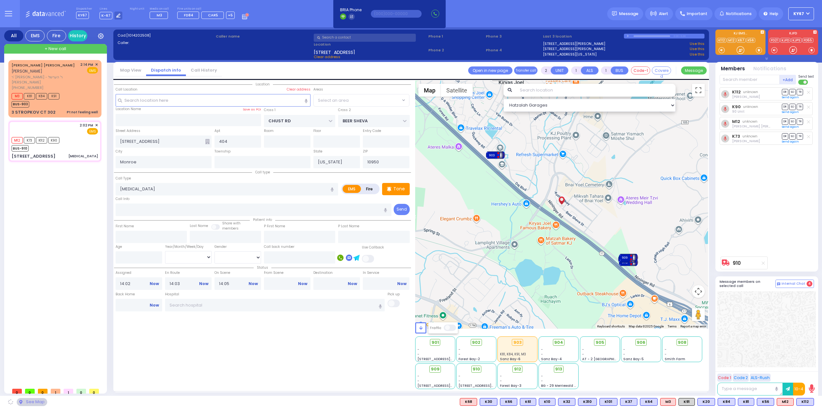
select select "VYOEL MOSHE"
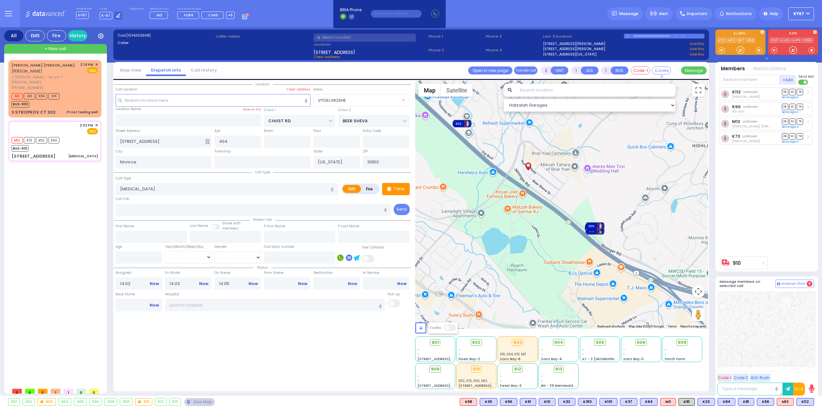
click at [799, 329] on div at bounding box center [766, 329] width 99 height 76
click at [66, 70] on div "MAYER YITZCHOK GLUCKMAN מאיר יצחק גליקמאן" at bounding box center [45, 68] width 66 height 13
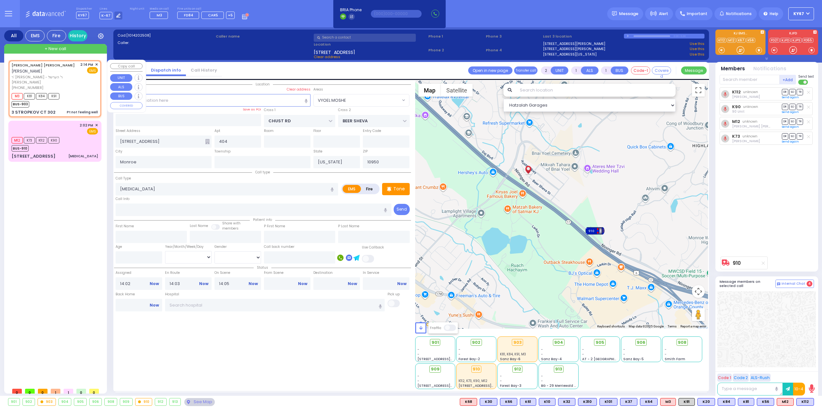
type input "1"
type input "0"
select select
type input "Pt not feeling well"
radio input "true"
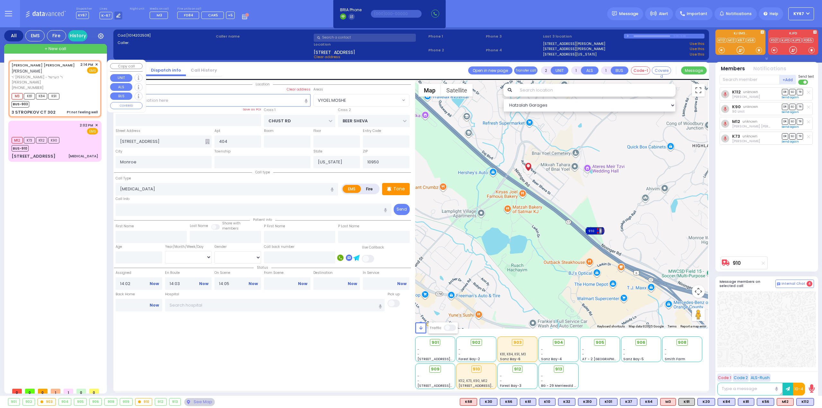
type input "[PERSON_NAME]"
type input "GLUCKMAN"
select select
type input "14:14"
type input "14:16"
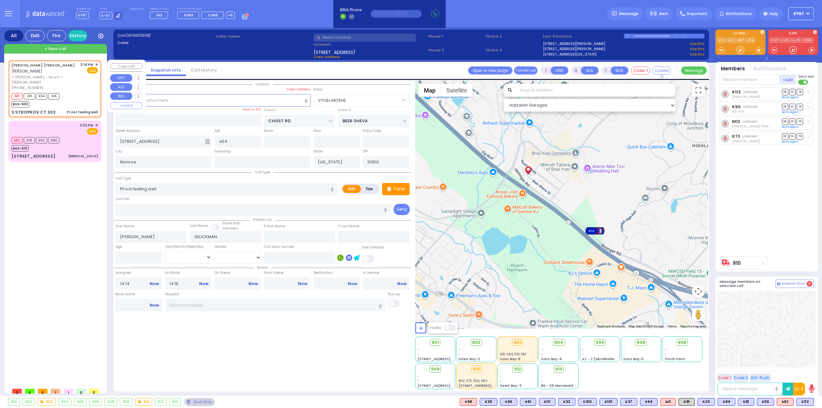
type input "RIMENEV COURT"
type input "DAJ BLVD"
type input "3 STROPKOV CT"
type input "302"
select select "SECTION 1"
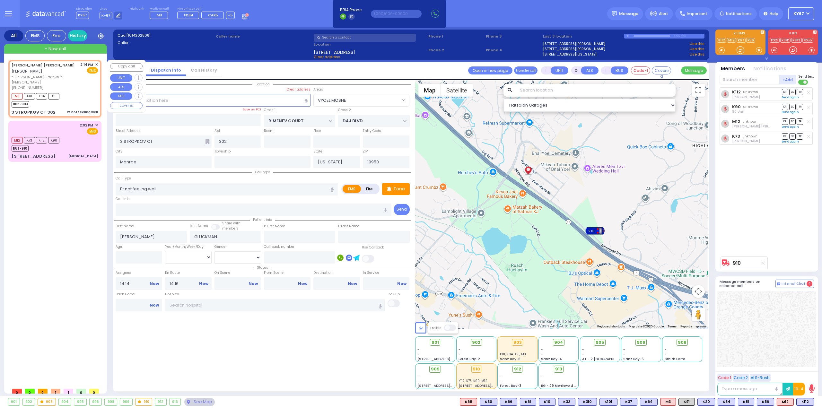
select select "Hatzalah Garages"
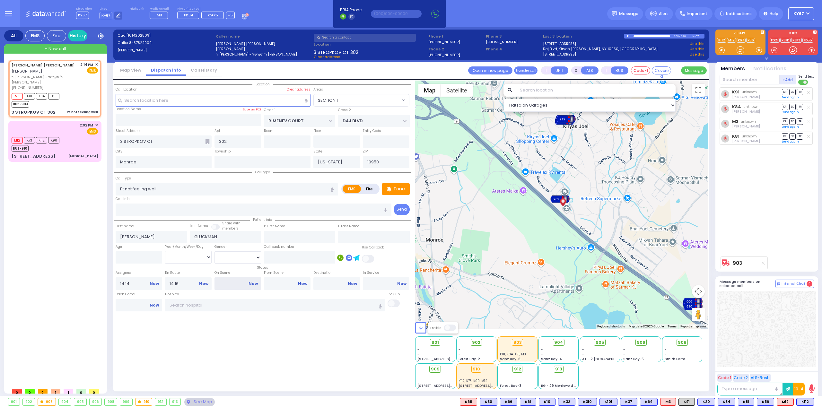
click at [228, 282] on input "On Scene" at bounding box center [238, 283] width 47 height 12
type input "14:18"
click at [254, 332] on div "Location All areas" at bounding box center [262, 235] width 297 height 309
select select
radio input "true"
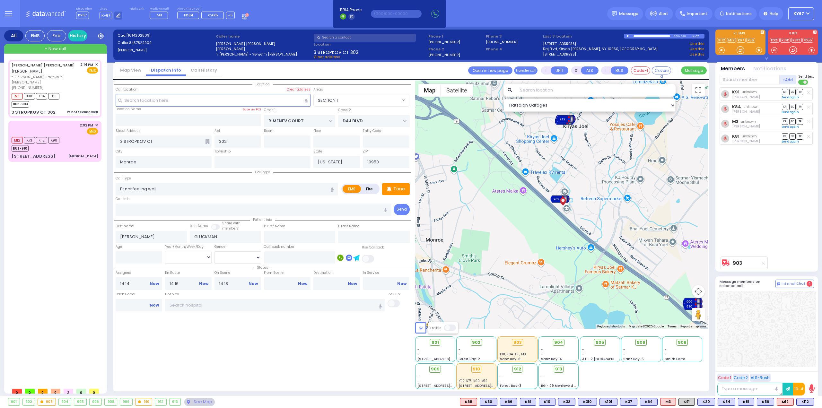
select select
select select "Hatzalah Garages"
select select "SECTION 1"
click at [219, 355] on div "Location All areas" at bounding box center [262, 235] width 297 height 309
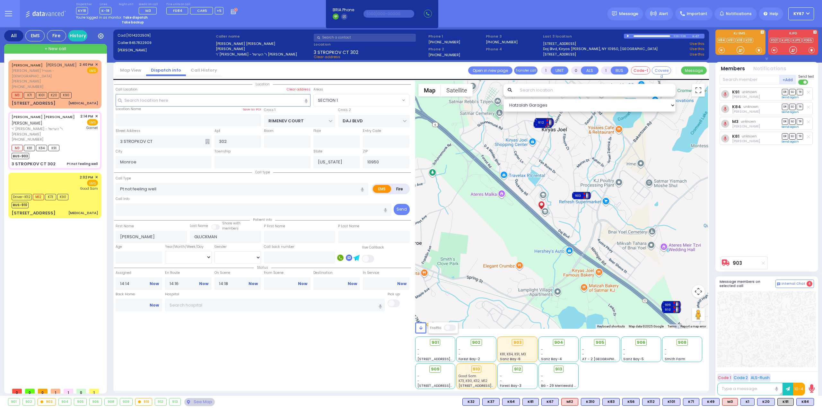
select select
radio input "true"
select select
type input "Orange Regional Medical Center"
select select "Hatzalah Garages"
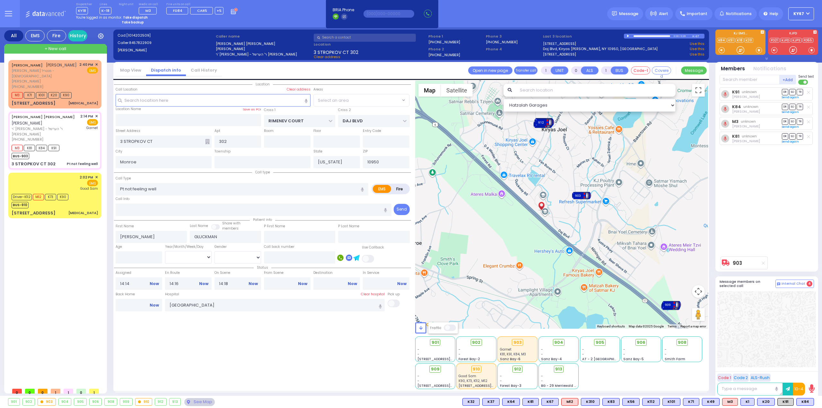
select select "SECTION 1"
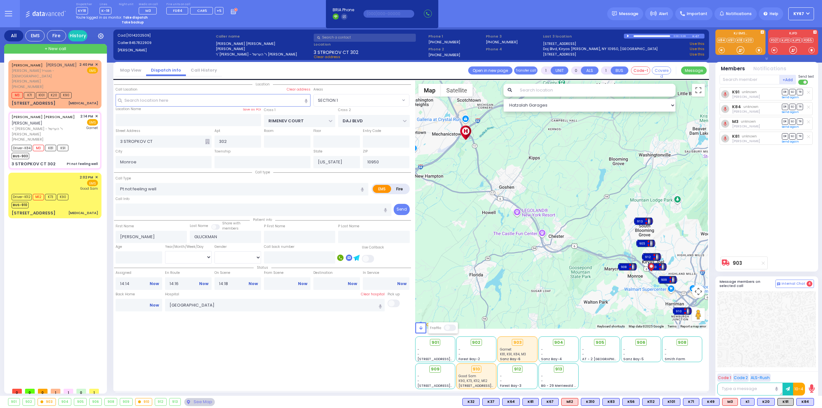
select select
radio input "true"
select select
select select "Hatzalah Garages"
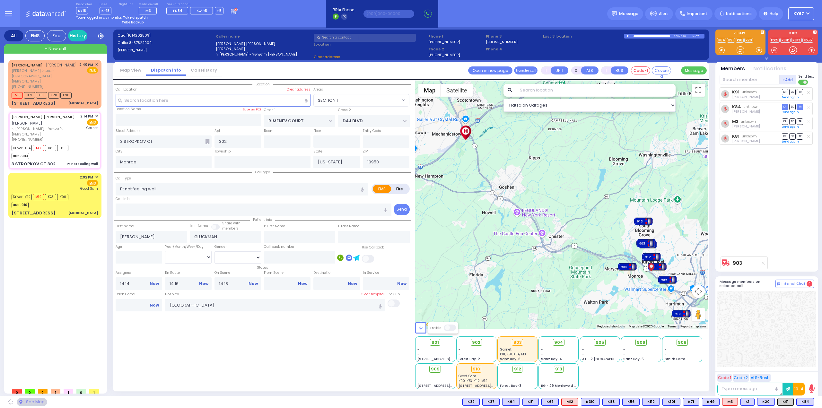
select select "SECTION 1"
select select
radio input "true"
select select
type input "14:43"
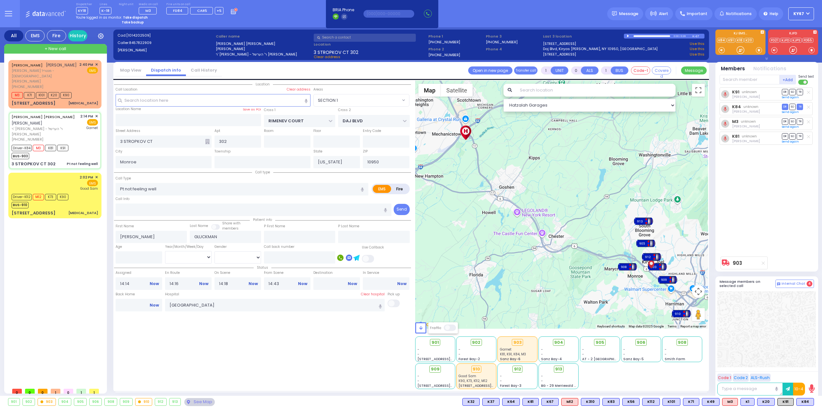
select select "Hatzalah Garages"
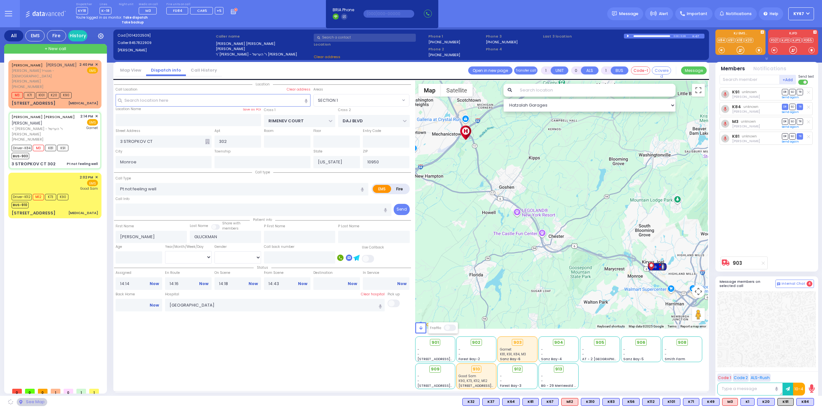
select select "SECTION 1"
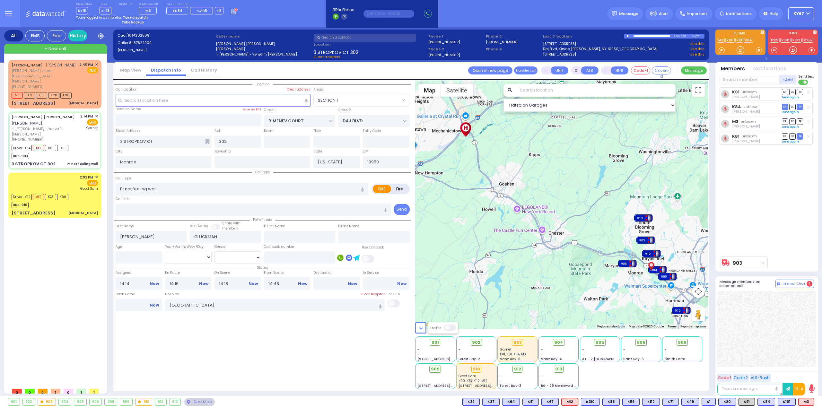
type input "6"
select select
radio input "true"
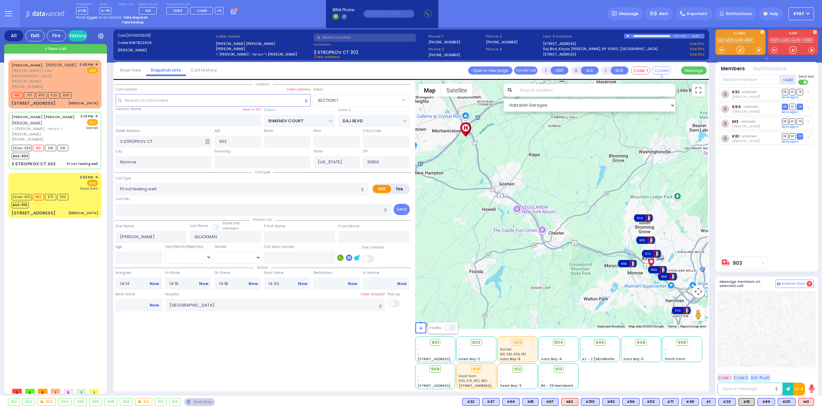
type input "Unknown"
select select "Year"
select select "Hatzalah Garages"
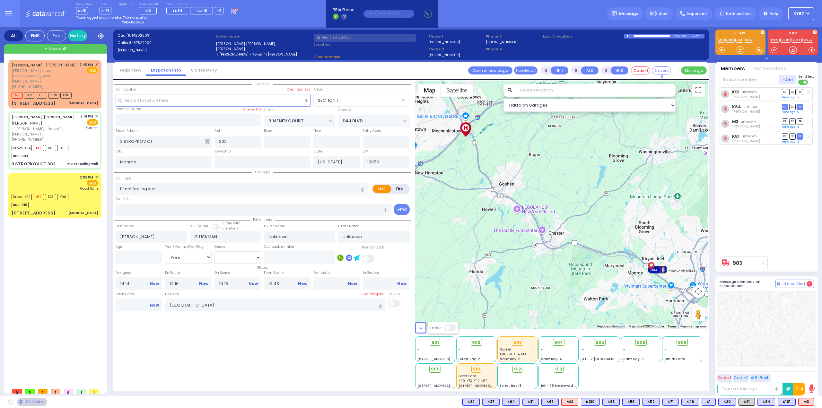
select select "SECTION 1"
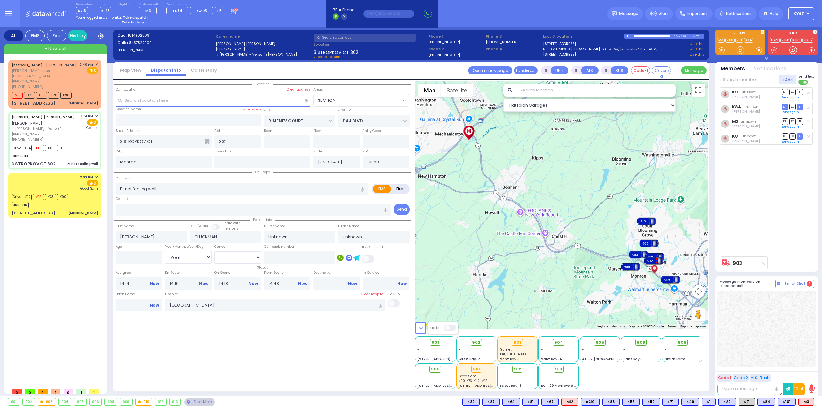
select select
radio input "true"
type input "Yida"
type input "G"
type input "15"
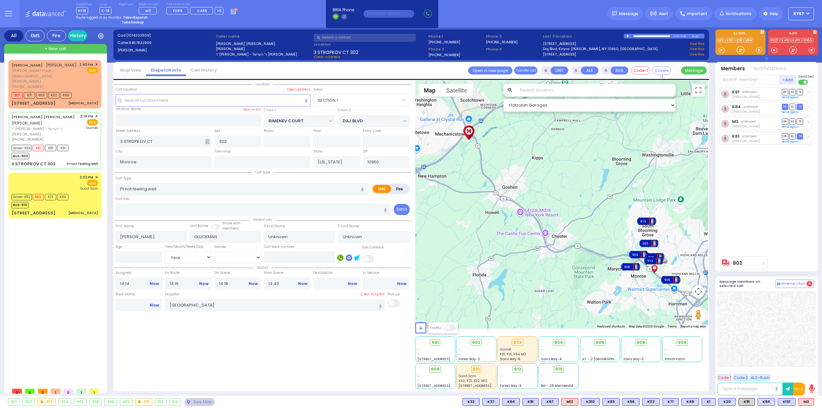
select select "Year"
select select "[DEMOGRAPHIC_DATA]"
select select "SECTION 1"
select select "Hatzalah Garages"
select select
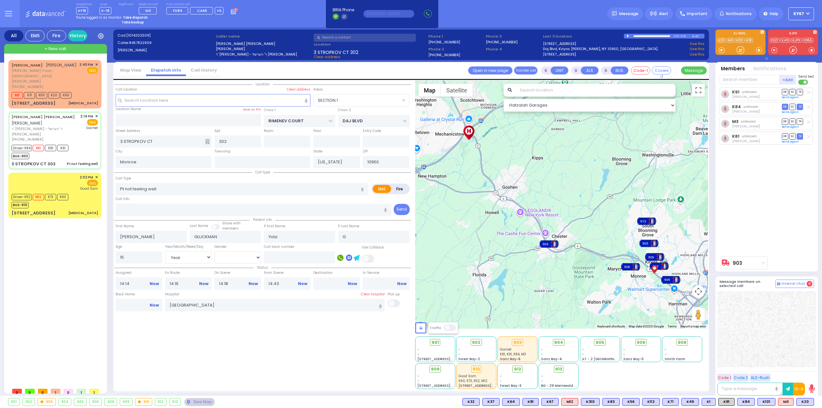
radio input "true"
select select "Year"
select select "[DEMOGRAPHIC_DATA]"
type input "15:05"
type input "15:15"
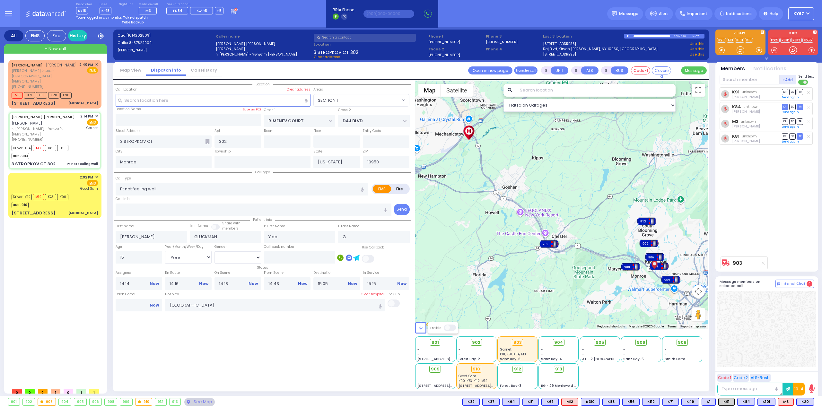
select select "Hatzalah Garages"
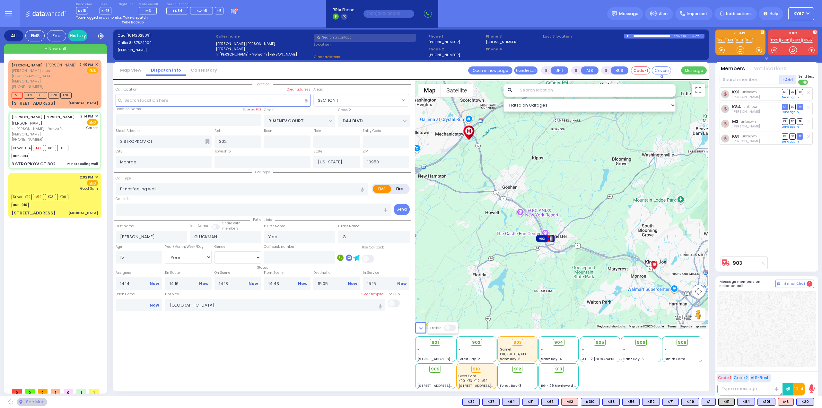
select select "SECTION 1"
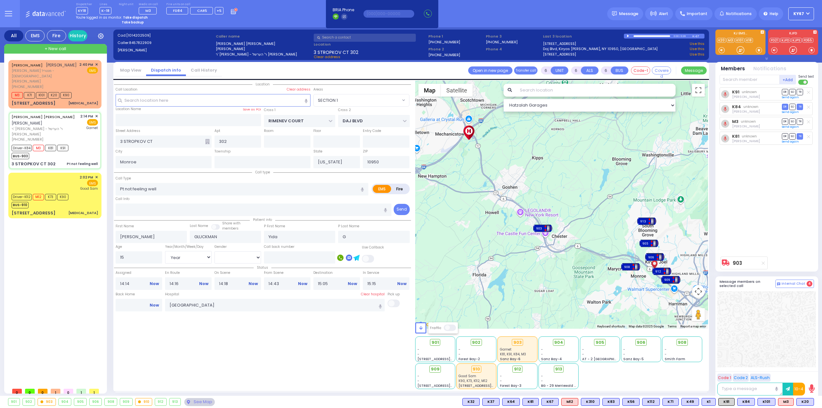
select select
radio input "true"
select select "Year"
select select "[DEMOGRAPHIC_DATA]"
select select "Hatzalah Garages"
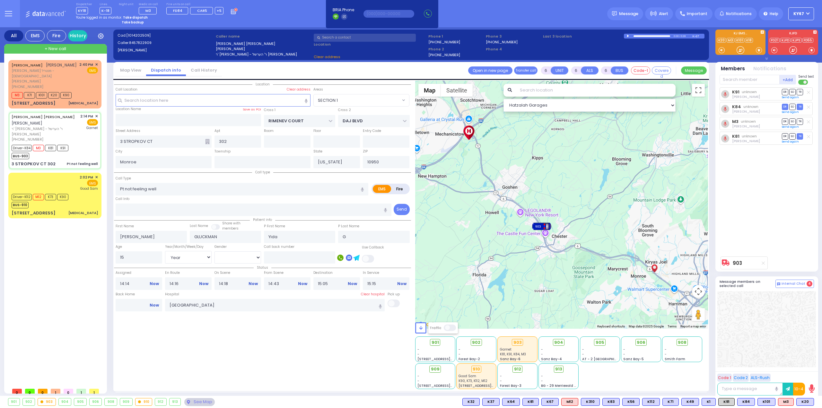
select select "SECTION 1"
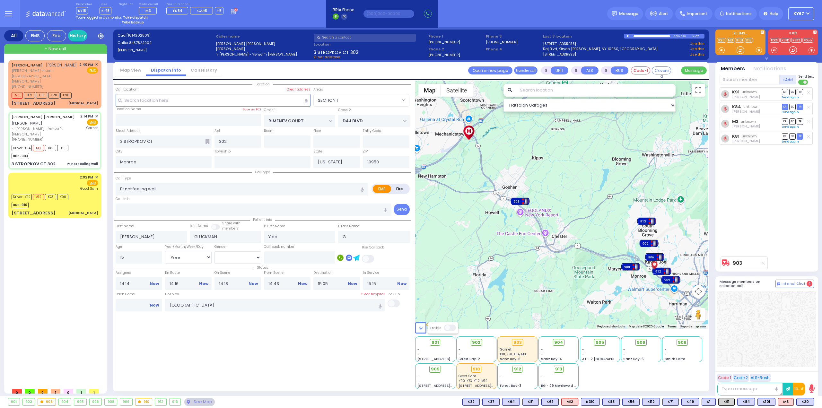
select select
radio input "true"
select select "Year"
select select "[DEMOGRAPHIC_DATA]"
select select "Hatzalah Garages"
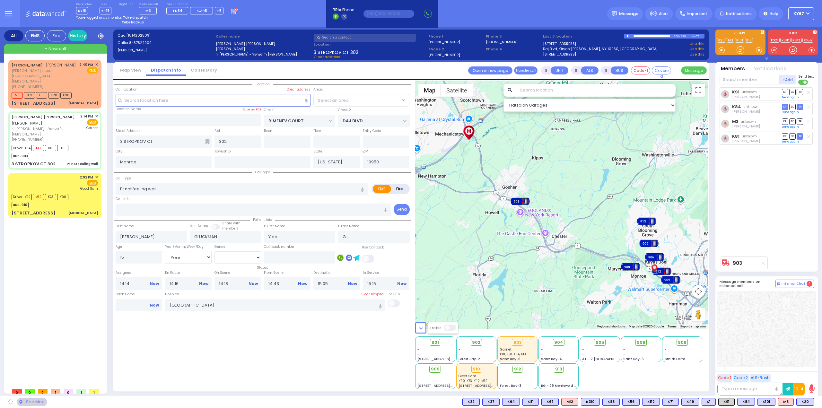
select select "SECTION 1"
select select
radio input "true"
select select "Year"
select select "[DEMOGRAPHIC_DATA]"
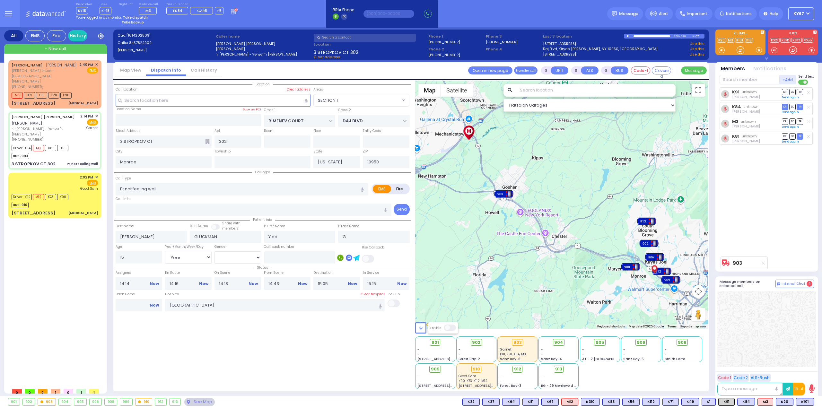
select select "Hatzalah Garages"
select select "SECTION 1"
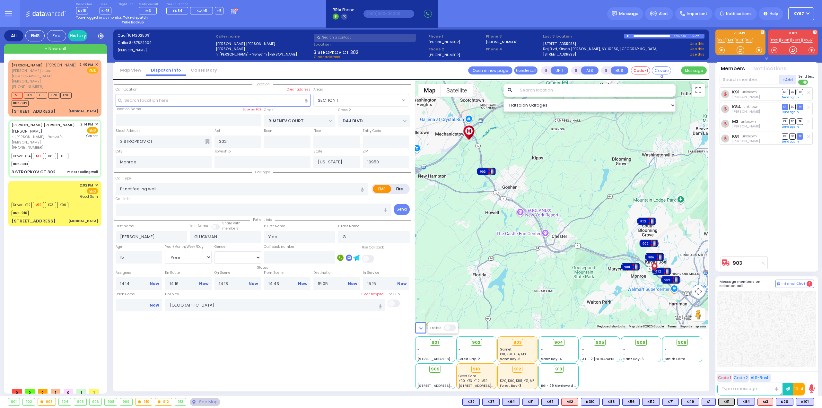
select select
radio input "true"
select select "Year"
select select "[DEMOGRAPHIC_DATA]"
select select "Hatzalah Garages"
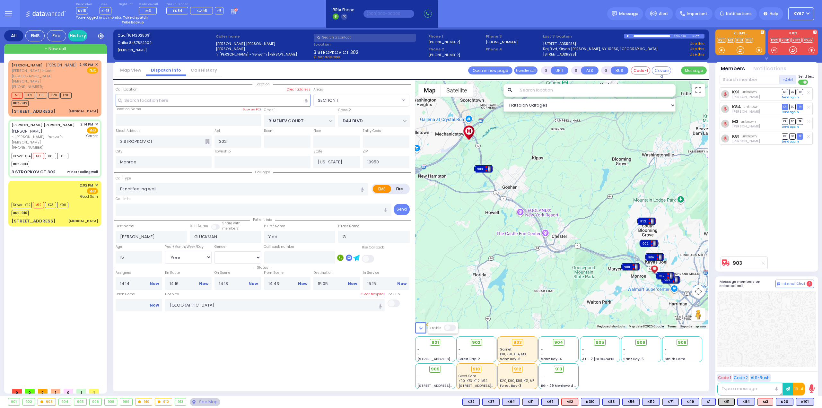
select select "SECTION 1"
select select
radio input "true"
select select "Year"
select select "[DEMOGRAPHIC_DATA]"
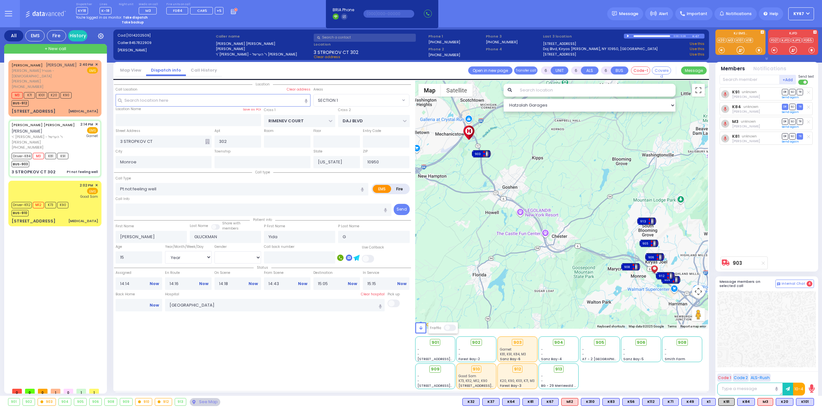
select select "Hatzalah Garages"
select select "SECTION 1"
select select
radio input "true"
select select "Year"
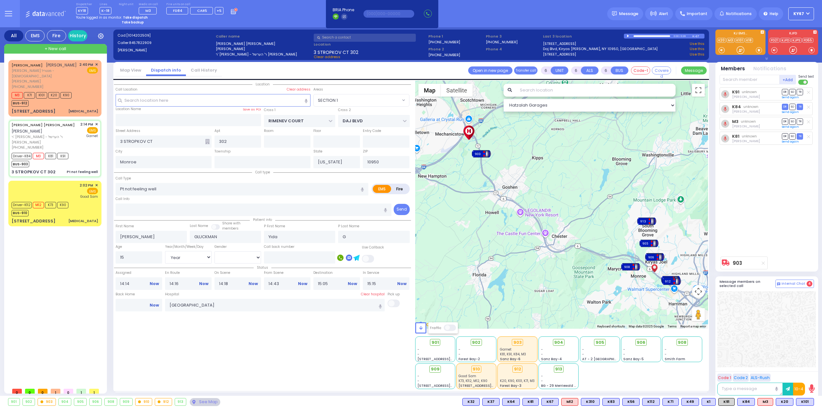
select select "[DEMOGRAPHIC_DATA]"
select select "Hatzalah Garages"
select select "SECTION 1"
